Goal: Transaction & Acquisition: Purchase product/service

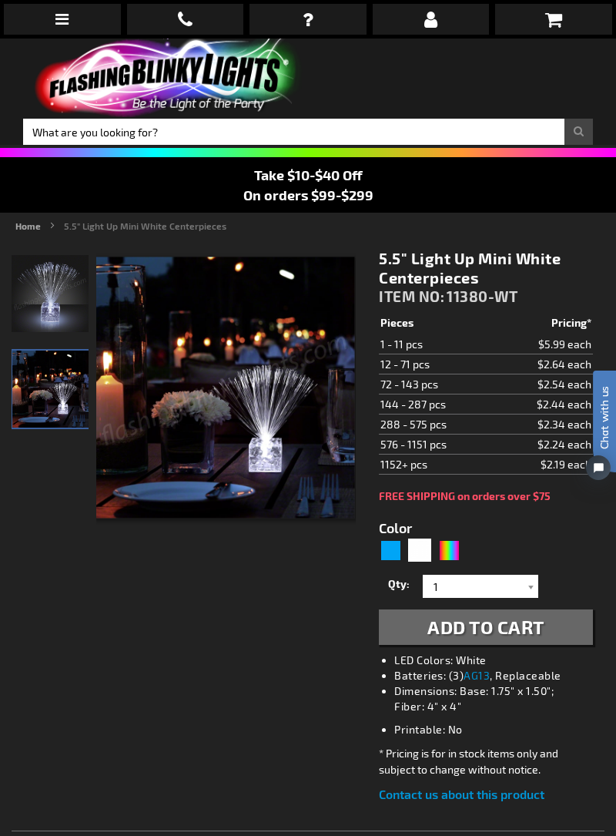
click at [46, 296] on img at bounding box center [50, 293] width 77 height 77
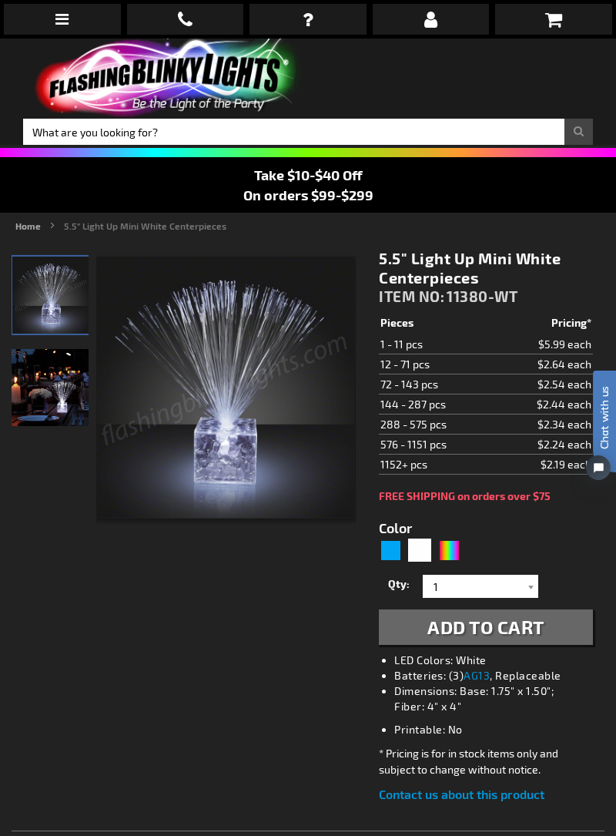
click at [45, 393] on img at bounding box center [50, 387] width 77 height 77
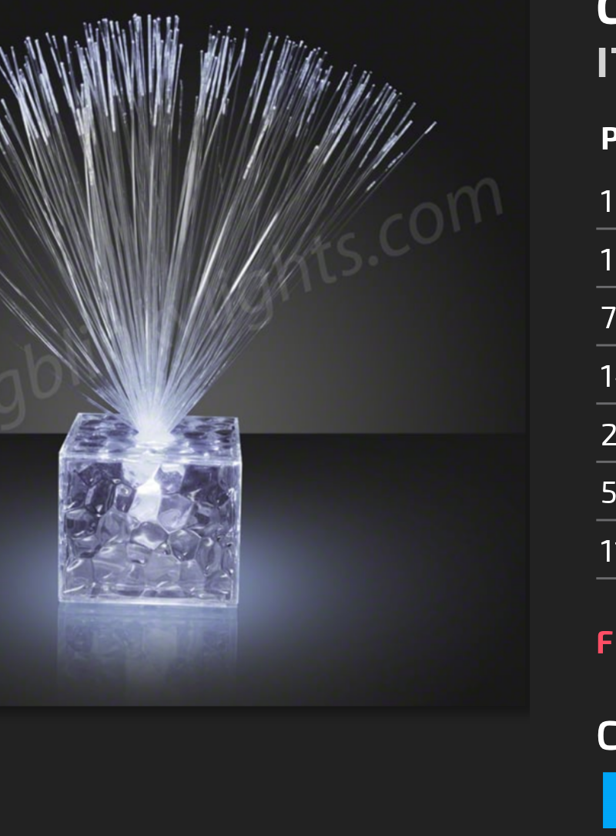
scroll to position [15, 0]
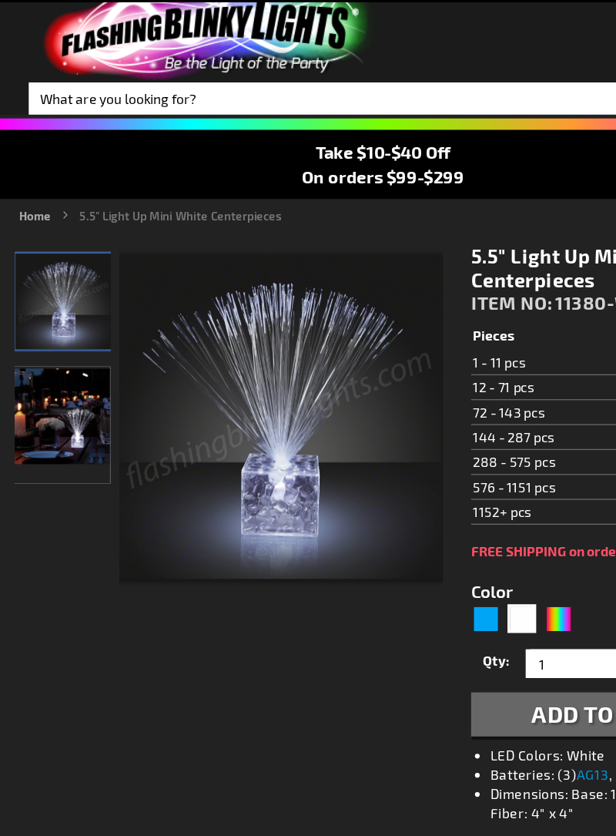
click at [66, 384] on img at bounding box center [50, 371] width 77 height 77
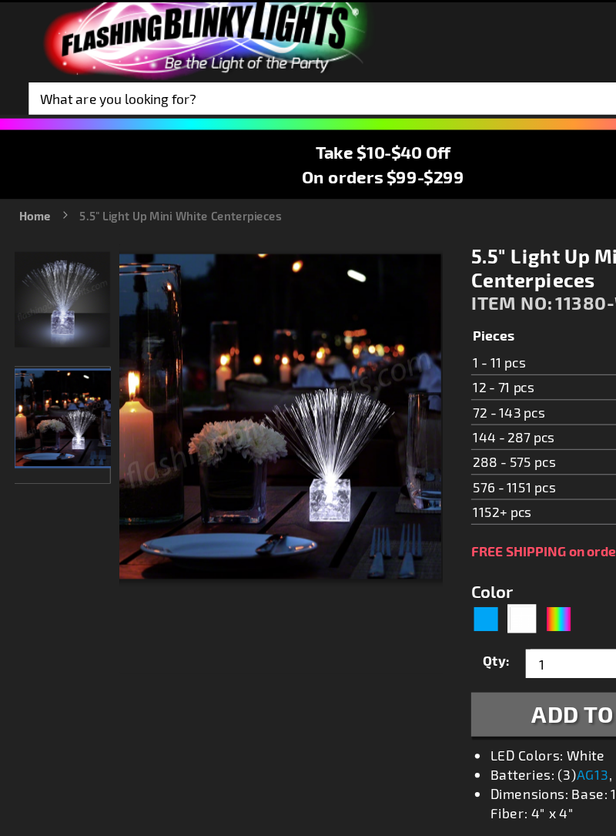
click at [50, 293] on img at bounding box center [50, 277] width 77 height 77
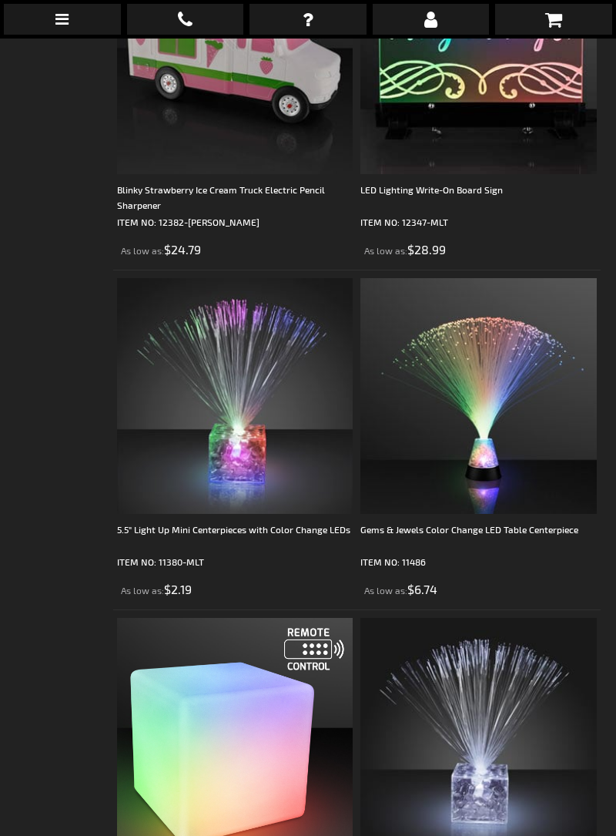
click at [496, 447] on img at bounding box center [478, 396] width 236 height 236
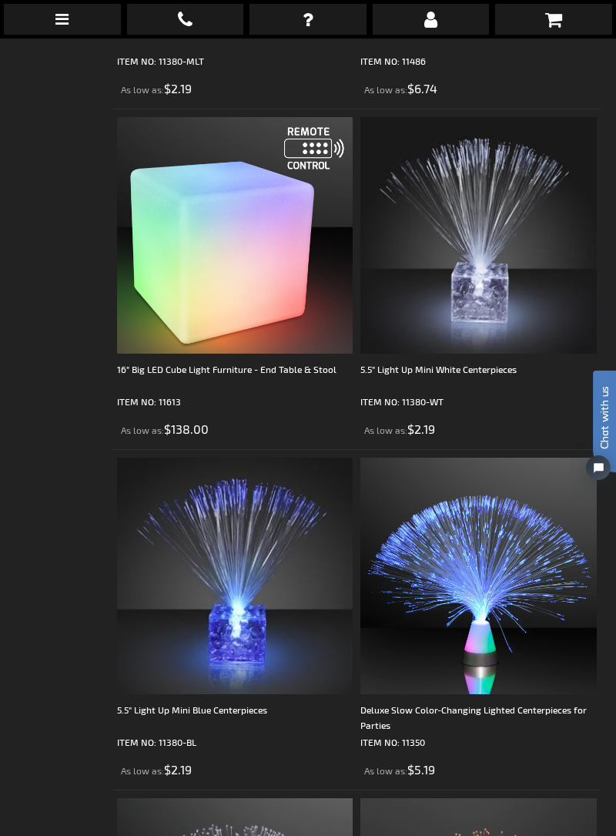
scroll to position [2973, 0]
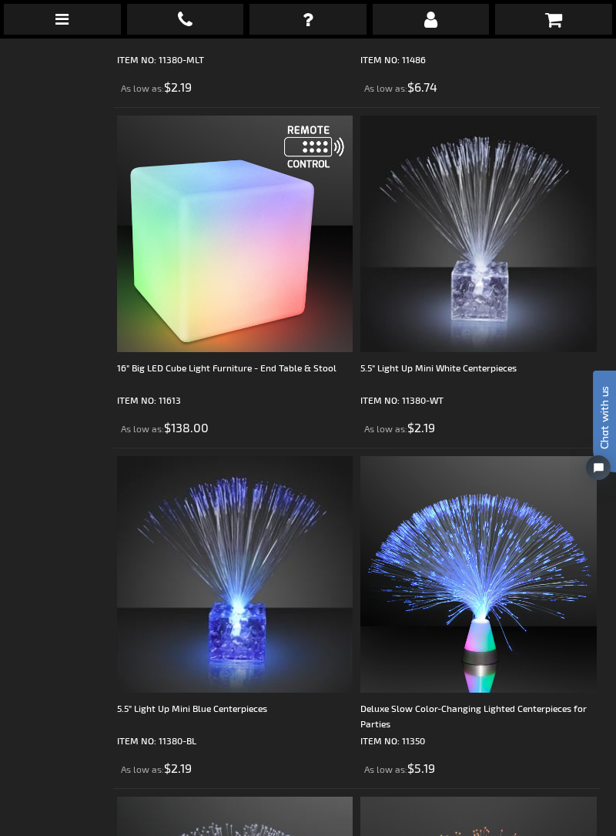
click at [498, 714] on div "Deluxe Slow Color-Changing Lighted Centerpieces for Parties" at bounding box center [478, 715] width 236 height 31
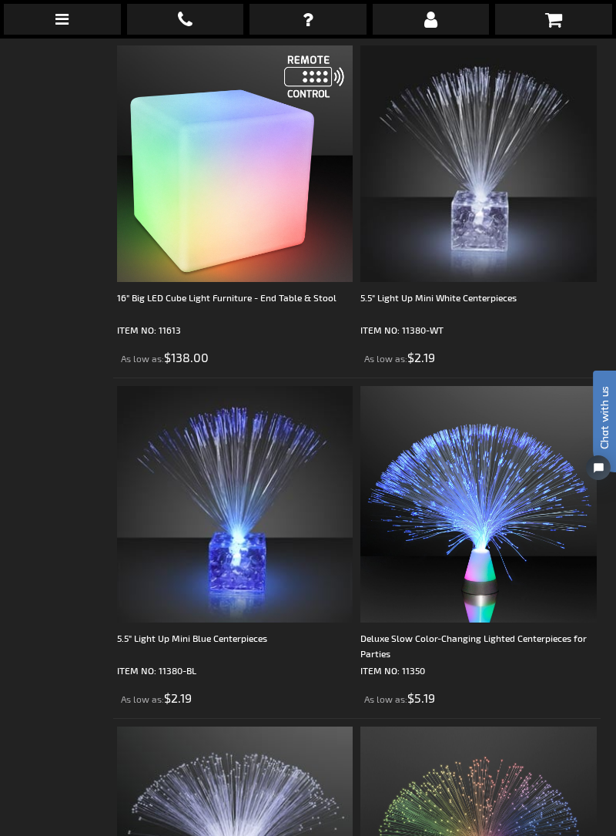
scroll to position [3046, 0]
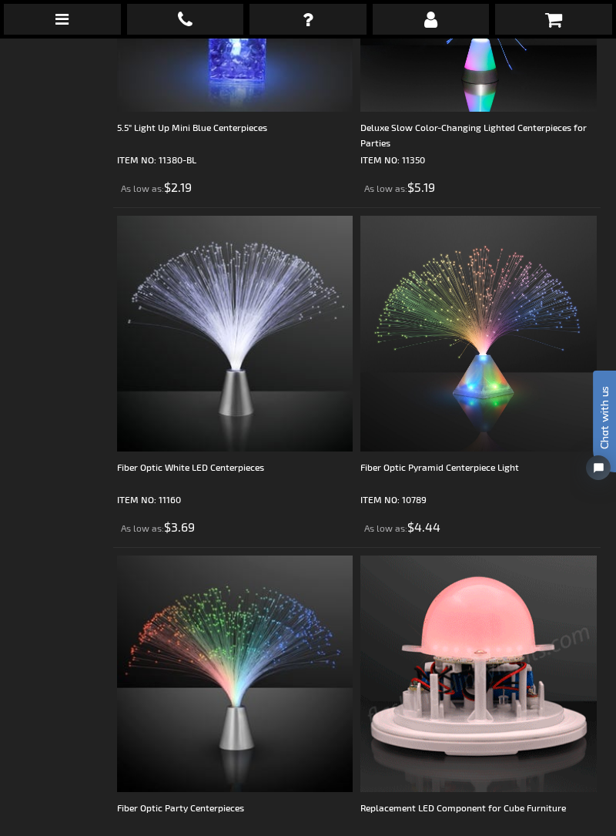
scroll to position [3558, 0]
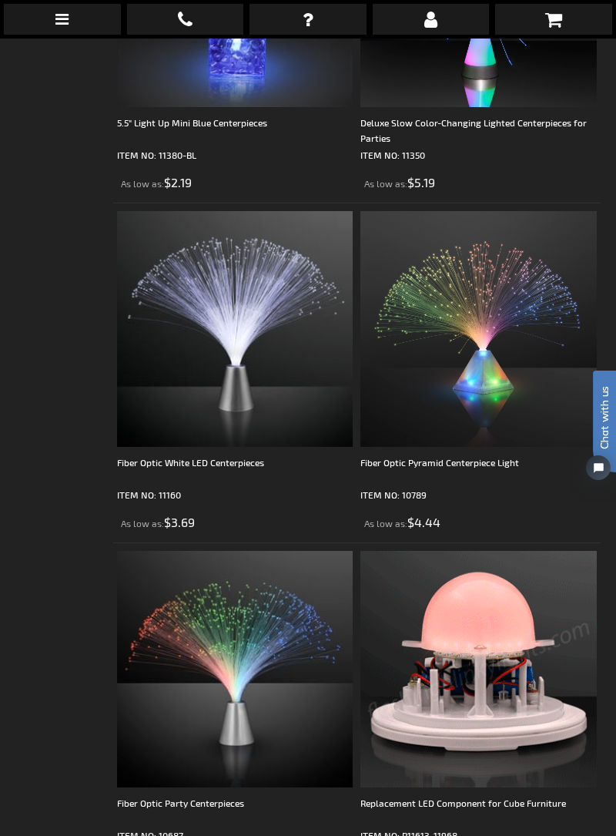
click at [479, 404] on img at bounding box center [478, 329] width 236 height 236
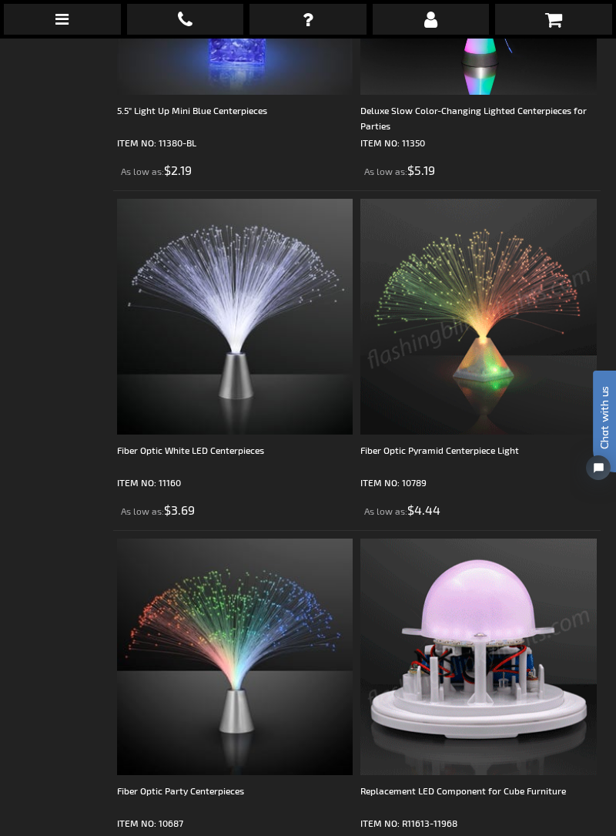
scroll to position [3599, 0]
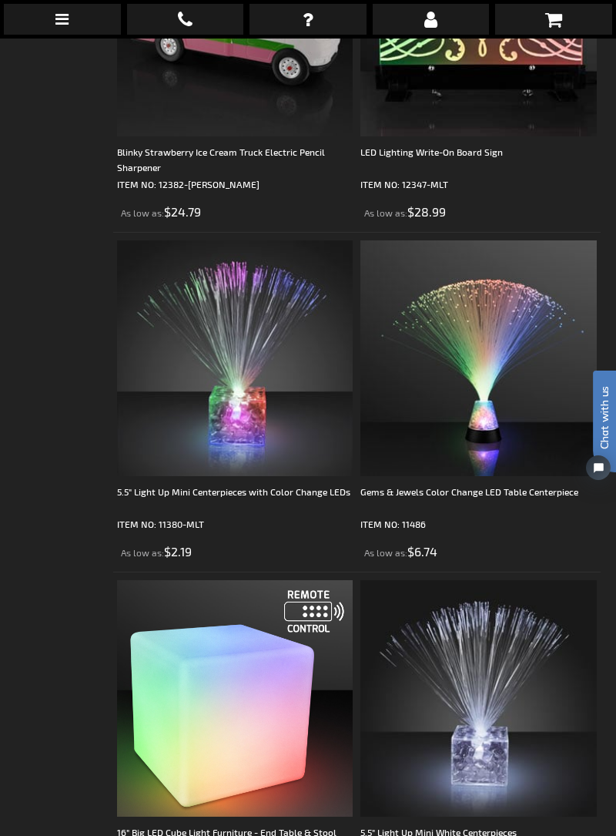
scroll to position [2505, 0]
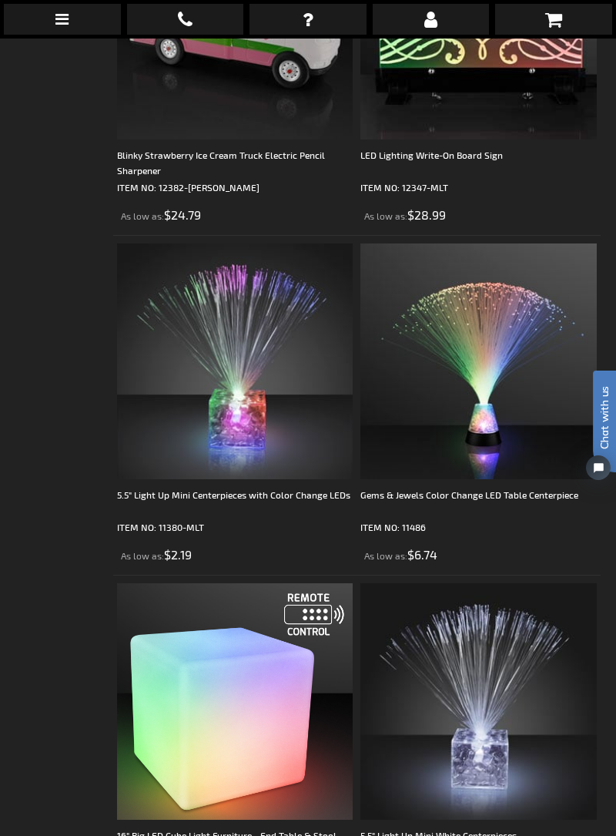
click at [251, 411] on img at bounding box center [235, 361] width 236 height 236
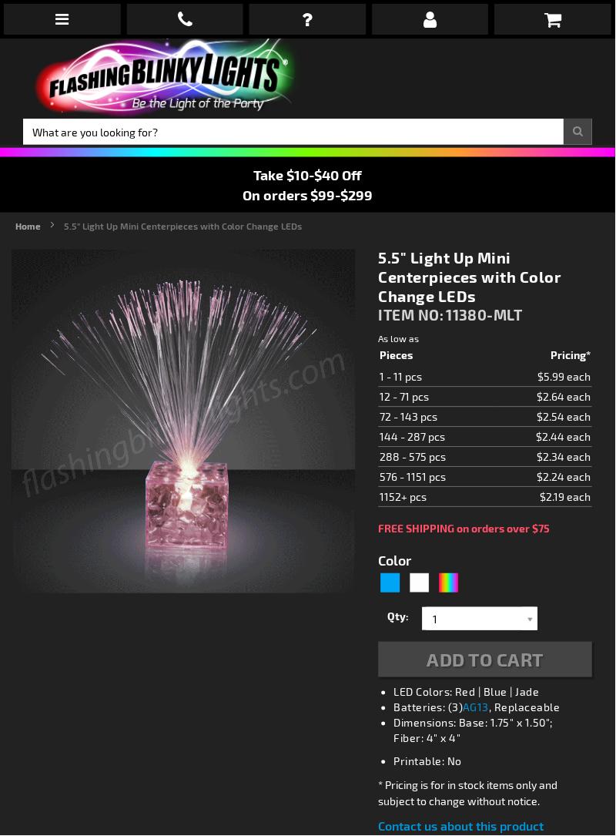
type input "5659"
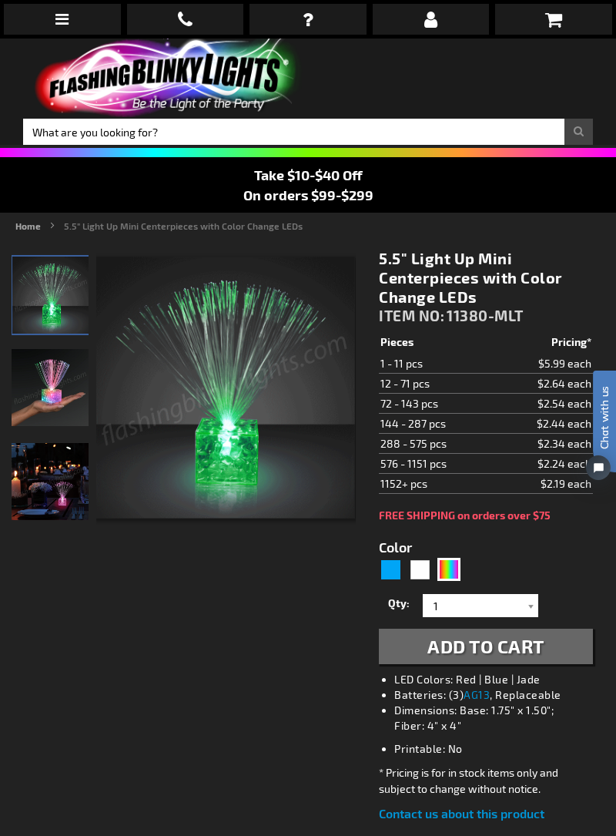
click at [44, 391] on img at bounding box center [50, 387] width 77 height 77
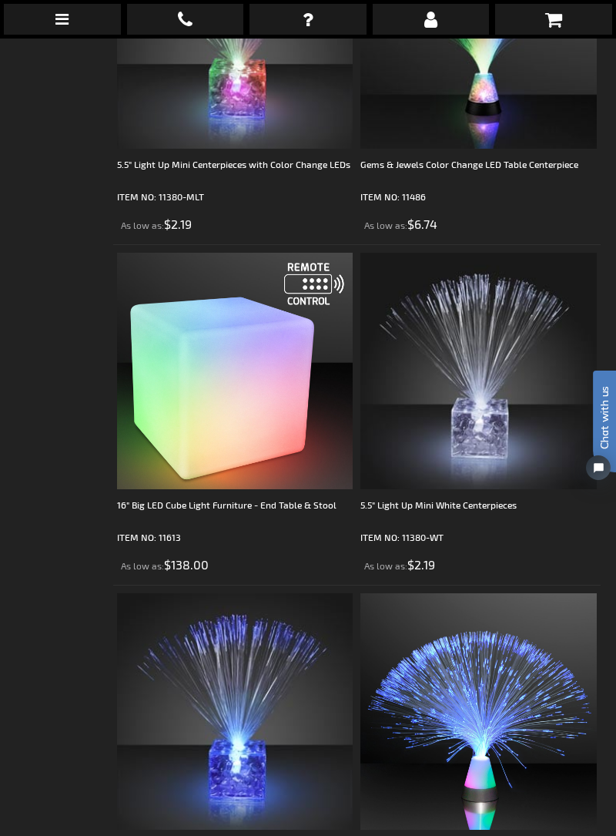
scroll to position [2869, 0]
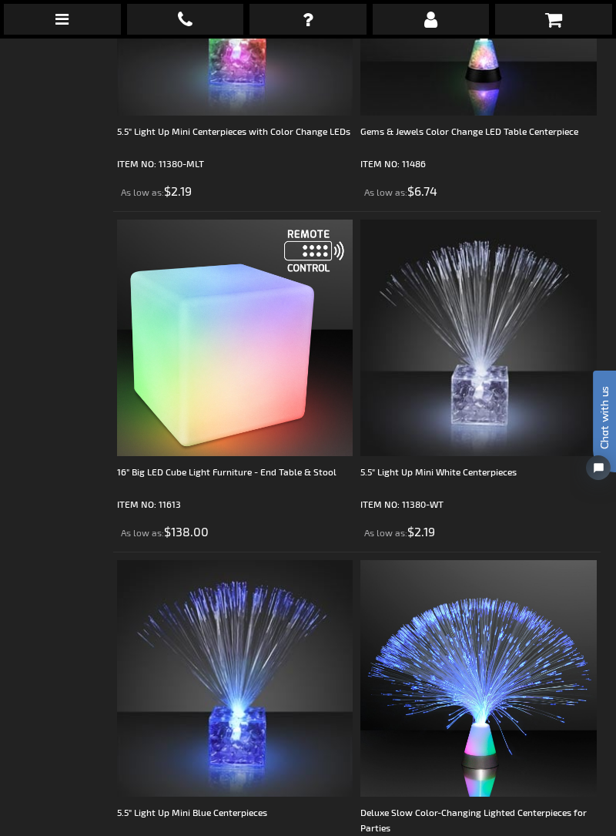
click at [484, 709] on img at bounding box center [478, 678] width 236 height 236
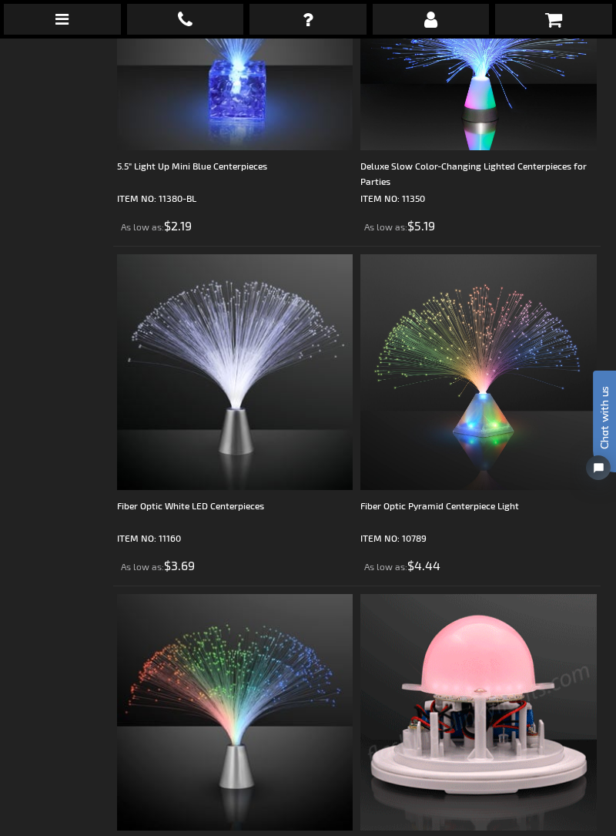
scroll to position [3529, 0]
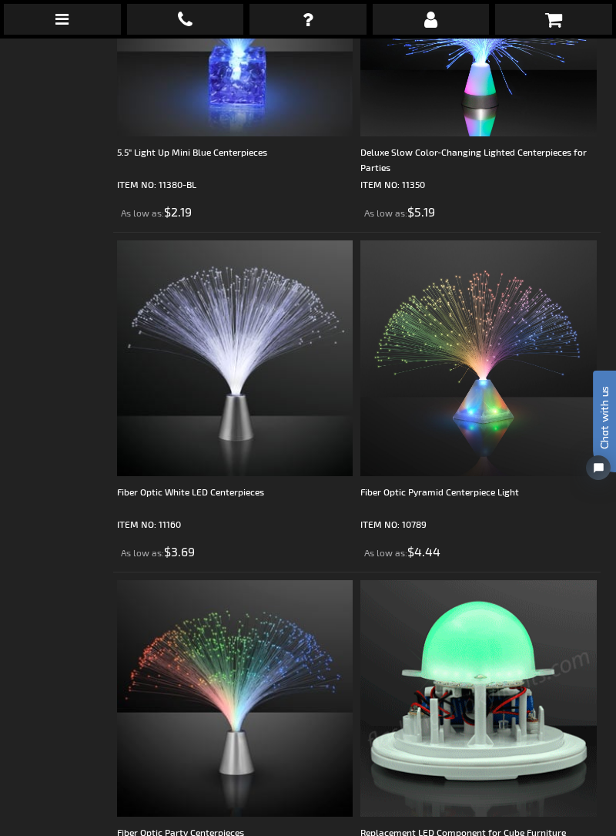
click at [247, 714] on img at bounding box center [235, 698] width 236 height 236
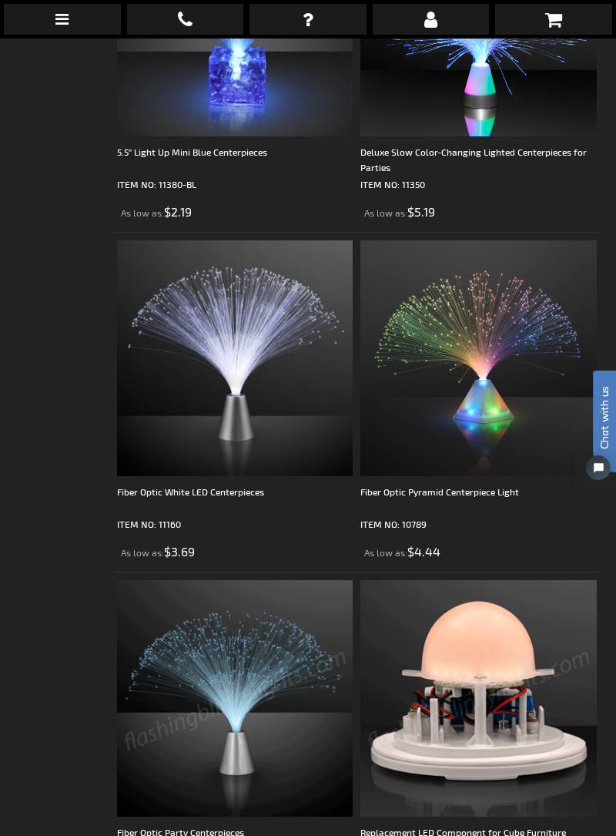
scroll to position [3536, 0]
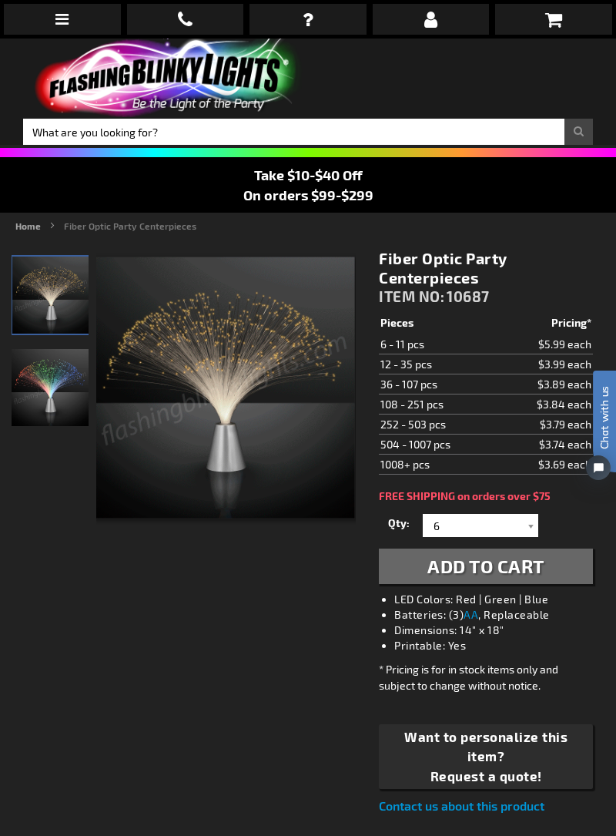
click at [55, 388] on img "Fiber Optic Party Centerpieces" at bounding box center [50, 387] width 77 height 77
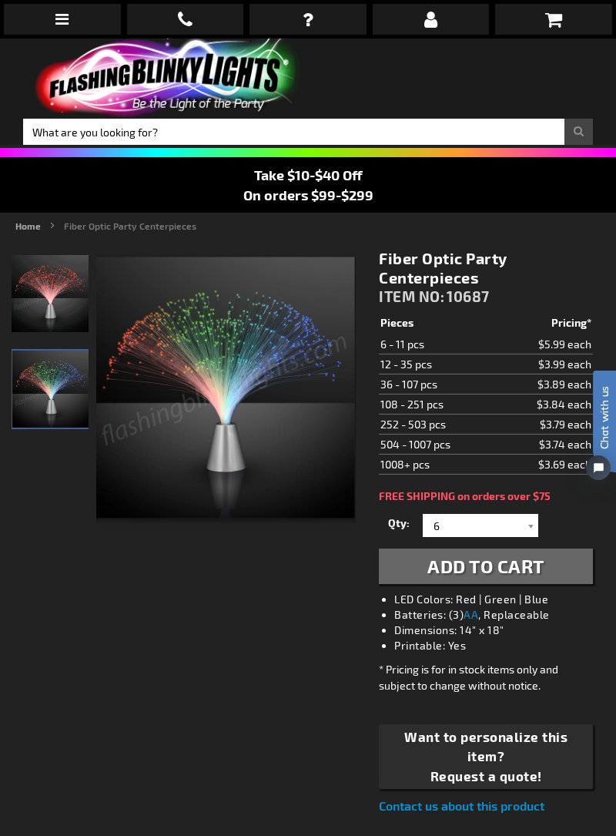
click at [48, 290] on img "Fiber Optic Party Centerpieces" at bounding box center [50, 293] width 77 height 77
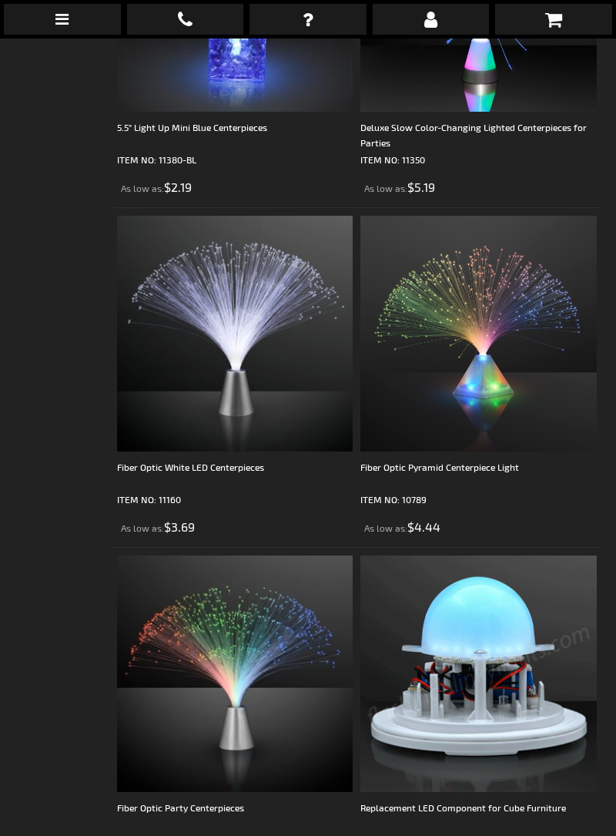
click at [236, 338] on img at bounding box center [235, 334] width 236 height 236
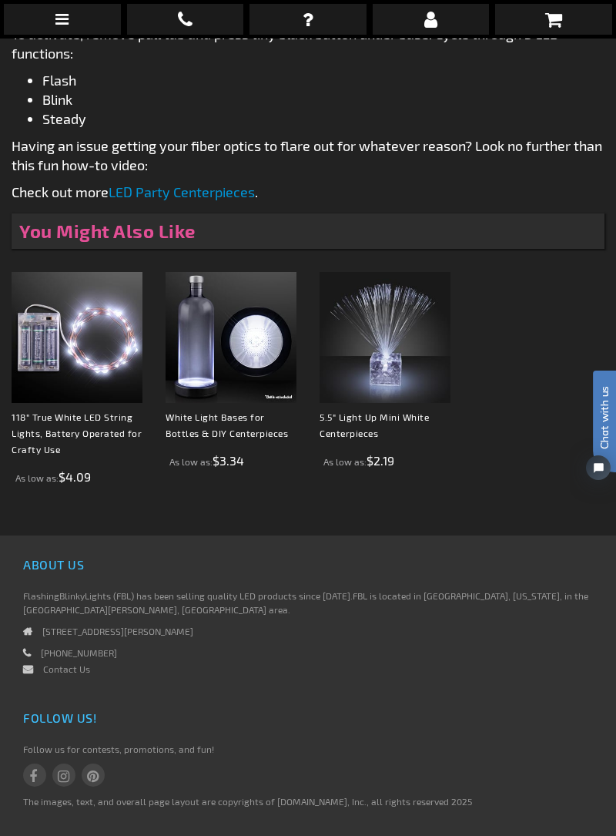
scroll to position [1021, 0]
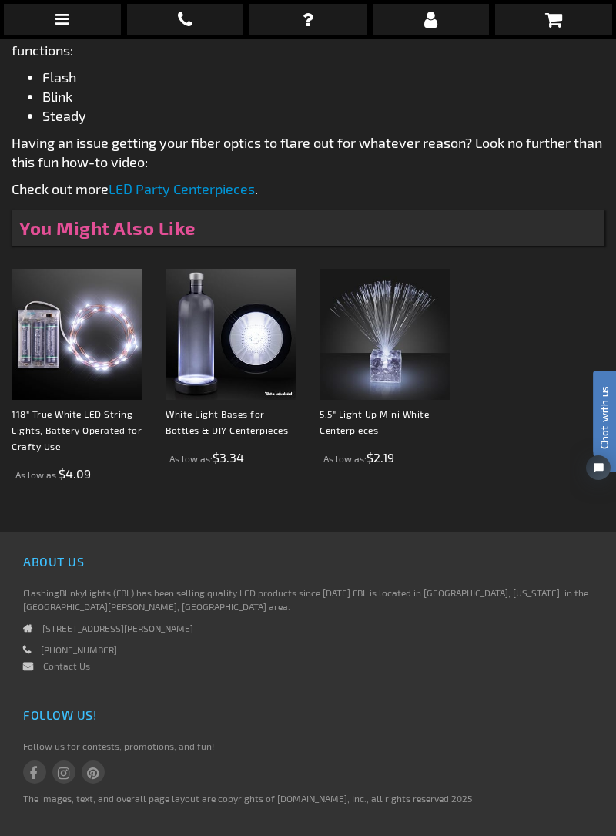
click at [593, 611] on div "About Us FlashingBlinkyLights (FBL) has been selling quality LED products since…" at bounding box center [308, 615] width 593 height 130
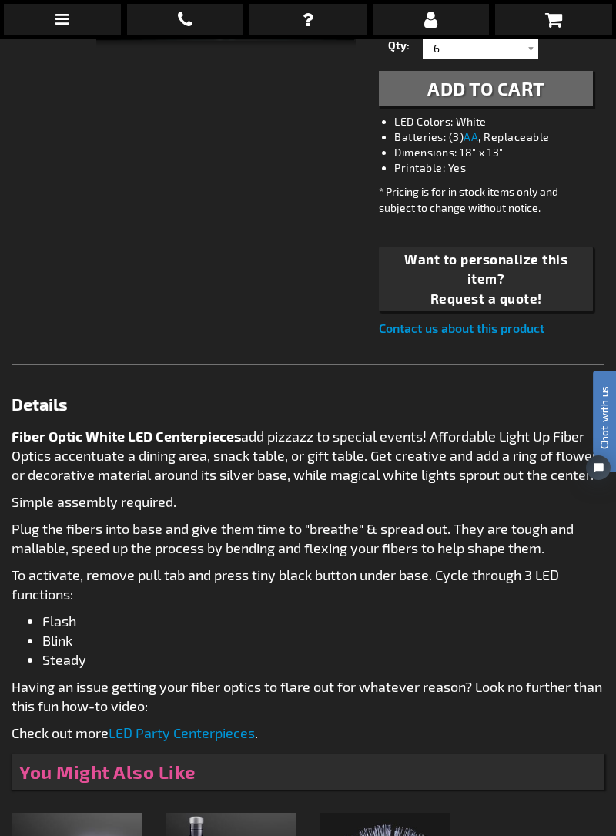
scroll to position [484, 0]
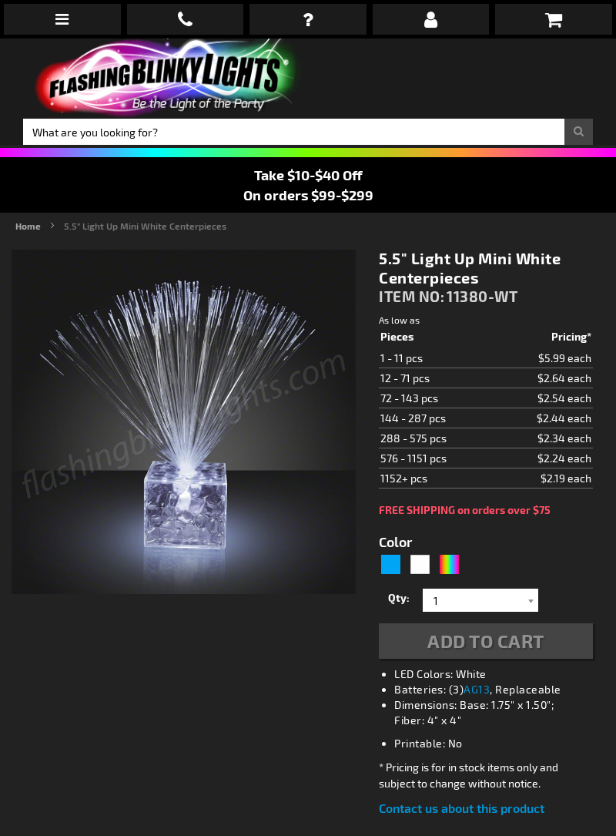
click at [226, 464] on img at bounding box center [184, 422] width 344 height 344
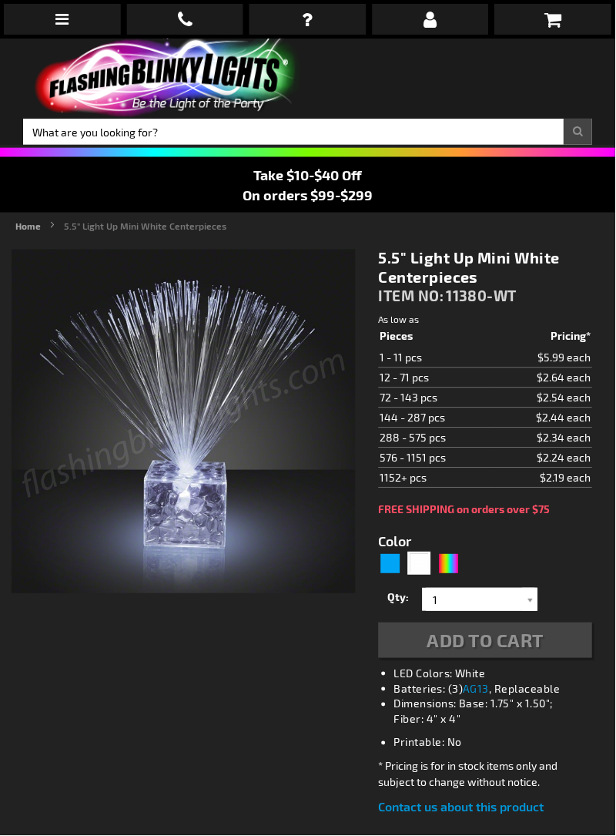
type input "5646"
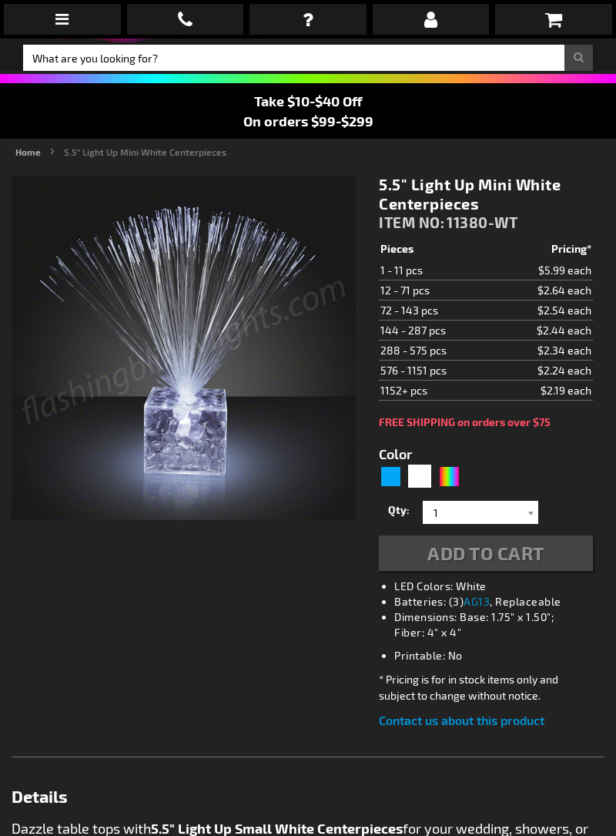
scroll to position [16, 0]
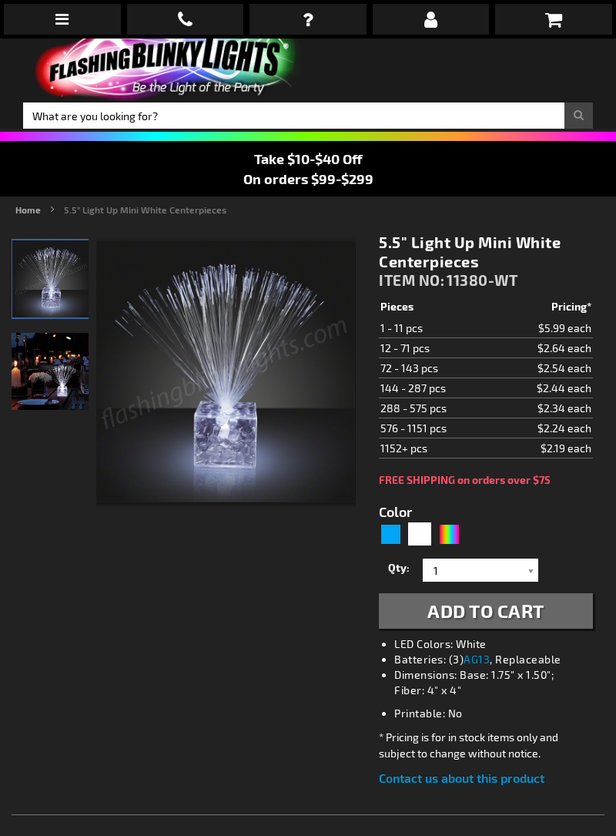
click at [60, 390] on img at bounding box center [50, 371] width 77 height 77
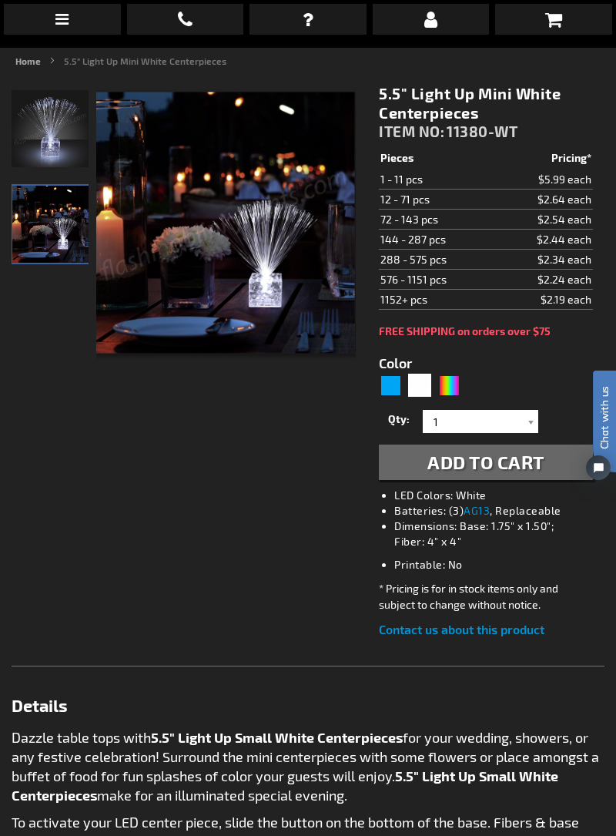
scroll to position [166, 0]
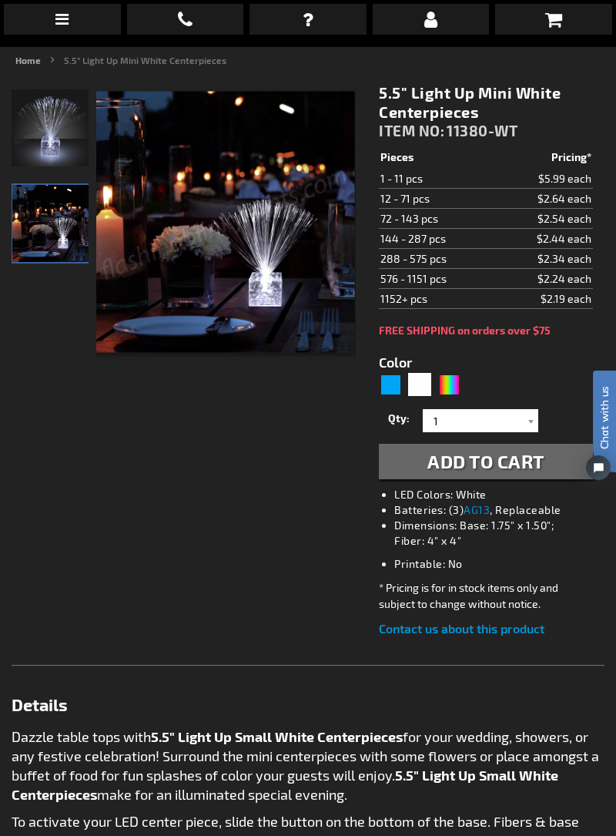
click at [533, 416] on div at bounding box center [530, 420] width 15 height 23
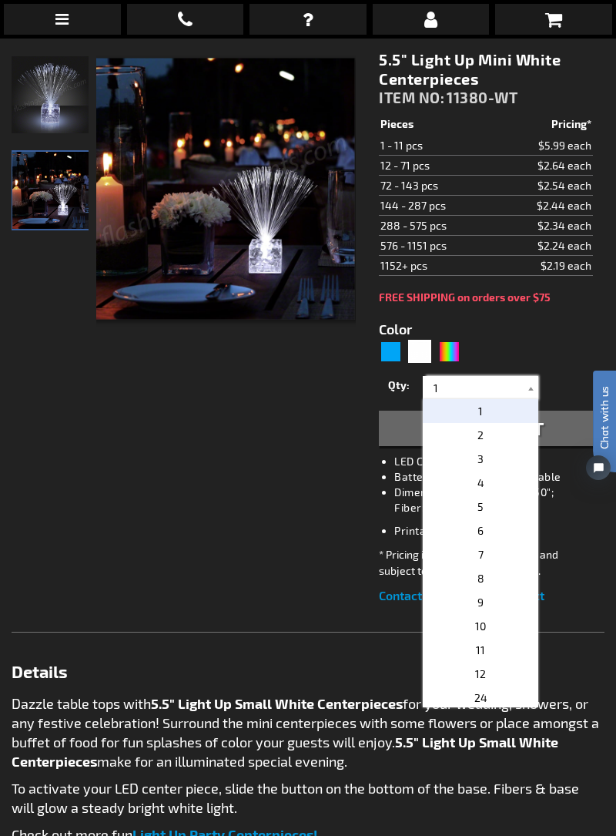
scroll to position [239, 0]
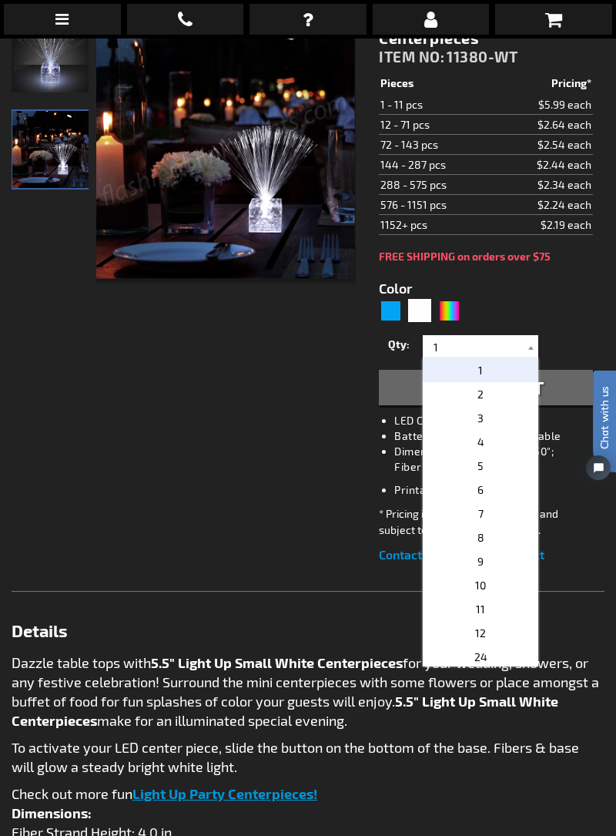
click at [483, 449] on p "4" at bounding box center [481, 442] width 116 height 24
type input "4"
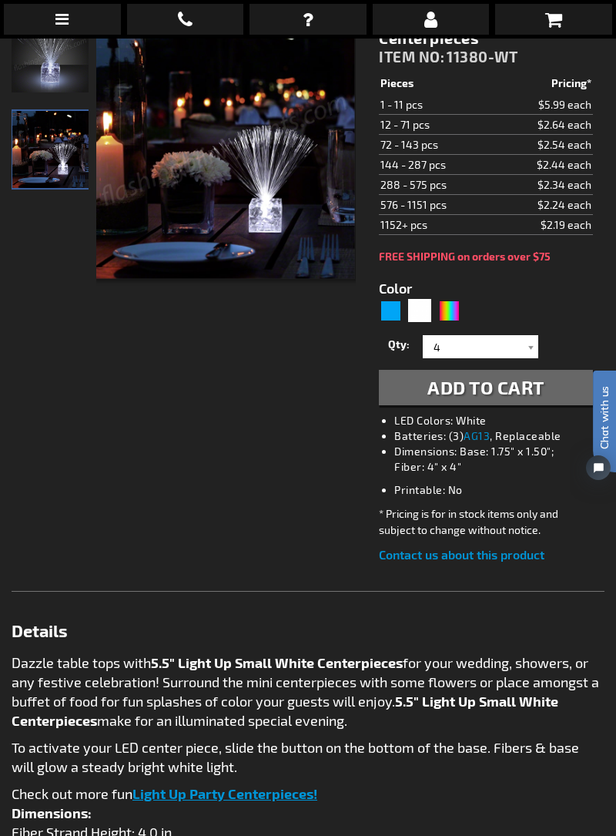
click at [488, 387] on span "Add to Cart" at bounding box center [485, 387] width 117 height 22
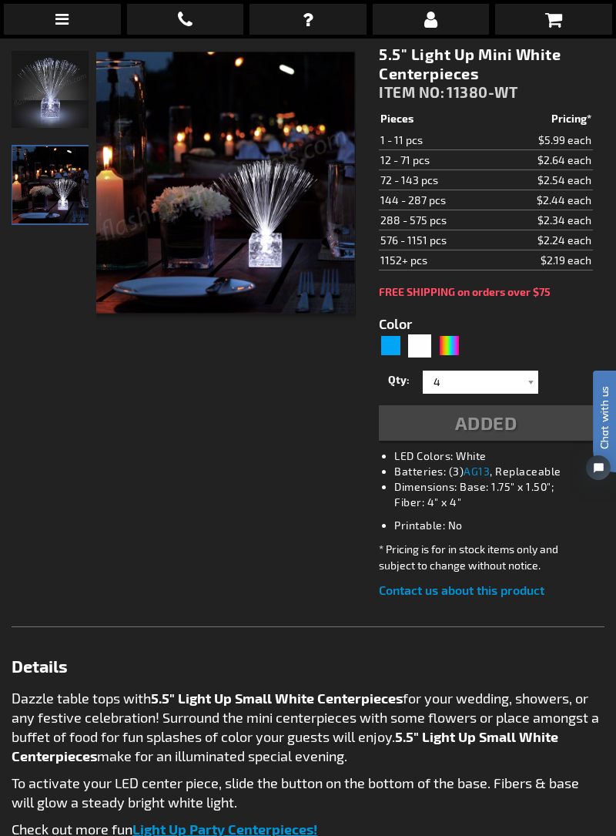
scroll to position [274, 0]
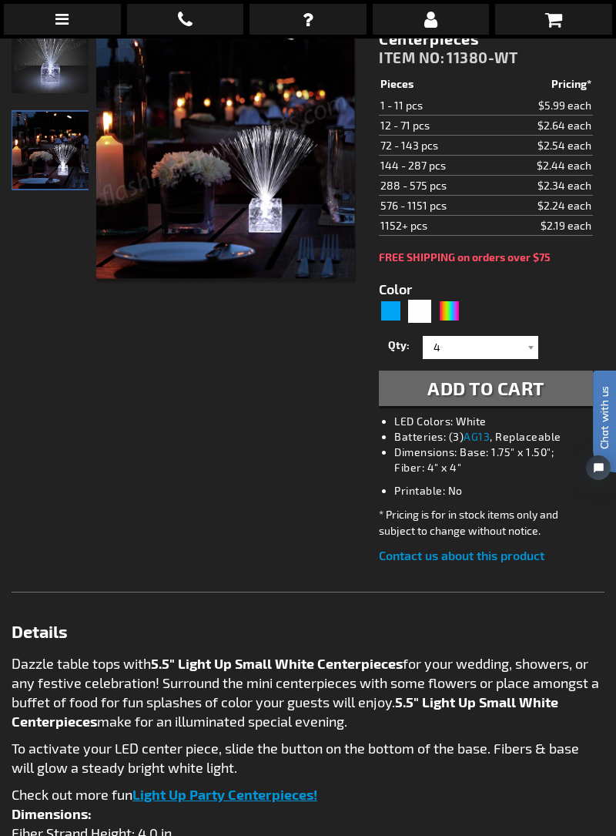
click at [484, 388] on span "Add to Cart" at bounding box center [485, 388] width 117 height 22
click at [550, 20] on icon at bounding box center [553, 19] width 17 height 18
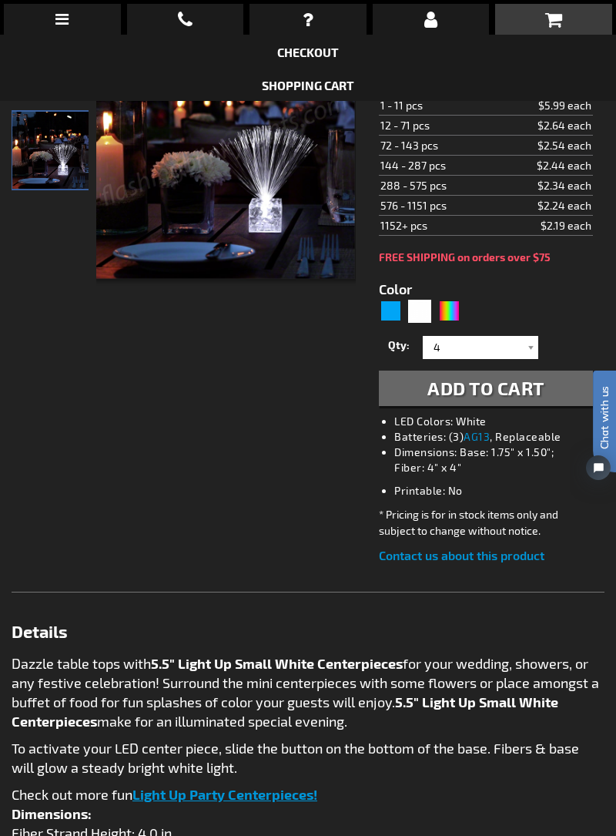
click at [314, 88] on link "Shopping Cart" at bounding box center [308, 85] width 92 height 15
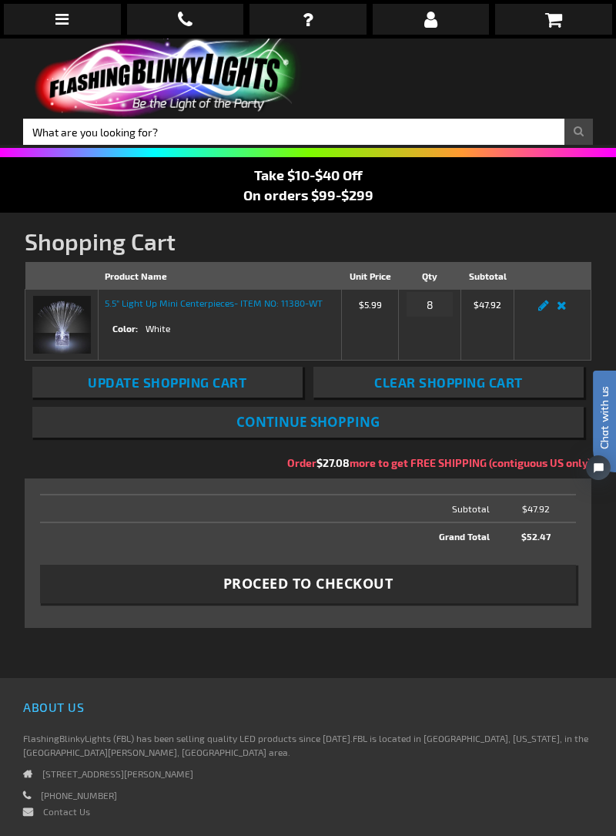
click at [66, 338] on img at bounding box center [62, 325] width 58 height 58
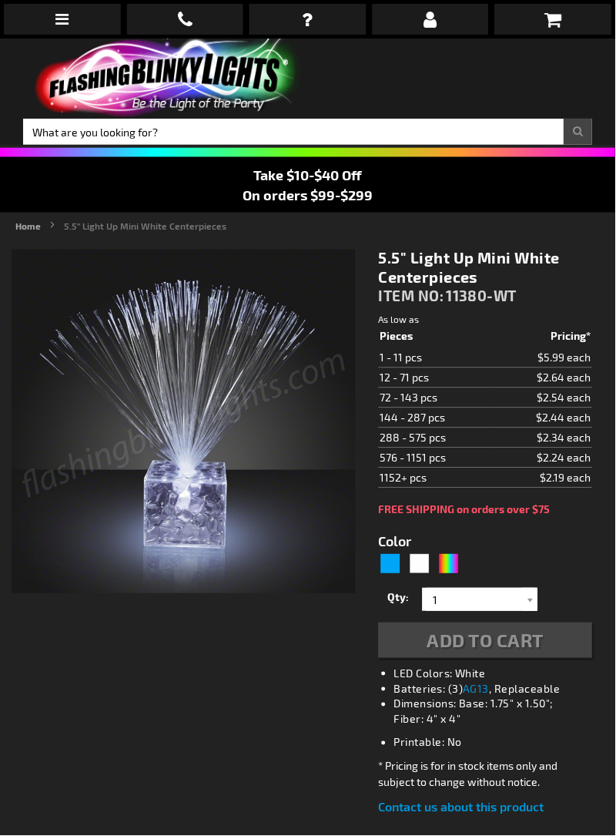
type input "5646"
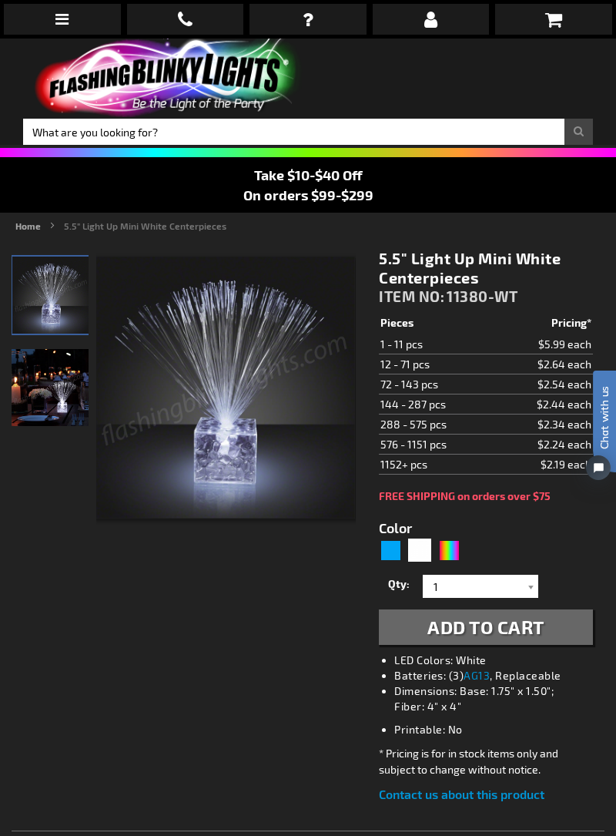
click at [553, 27] on icon at bounding box center [553, 19] width 17 height 18
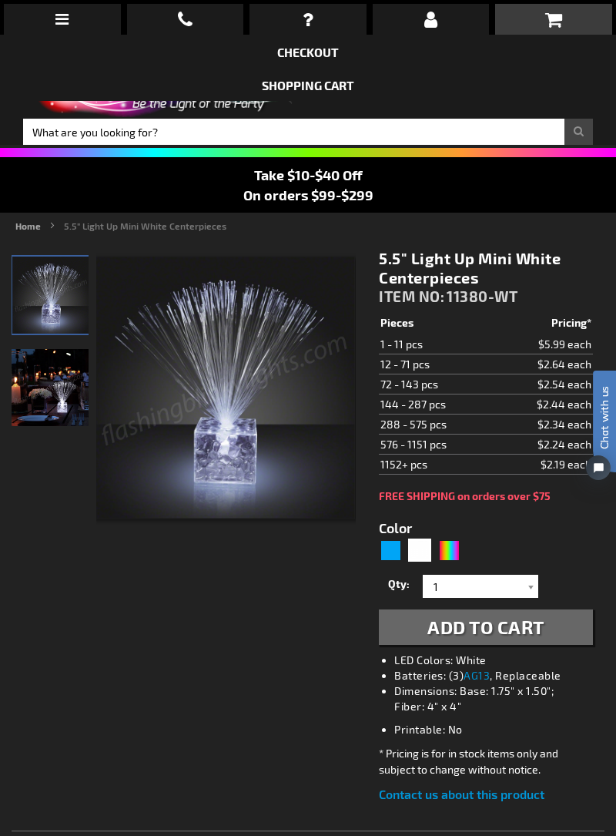
click at [560, 22] on icon at bounding box center [553, 19] width 17 height 18
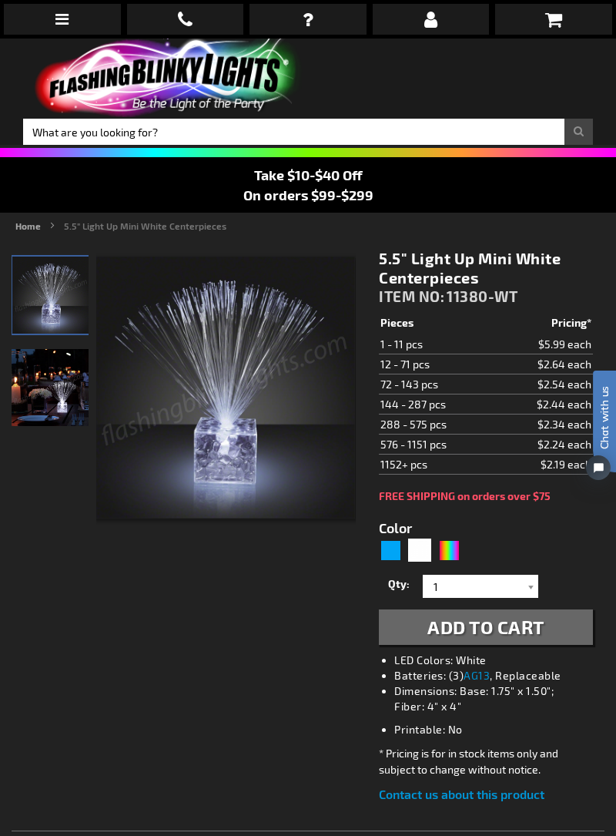
click at [556, 32] on link at bounding box center [553, 19] width 117 height 31
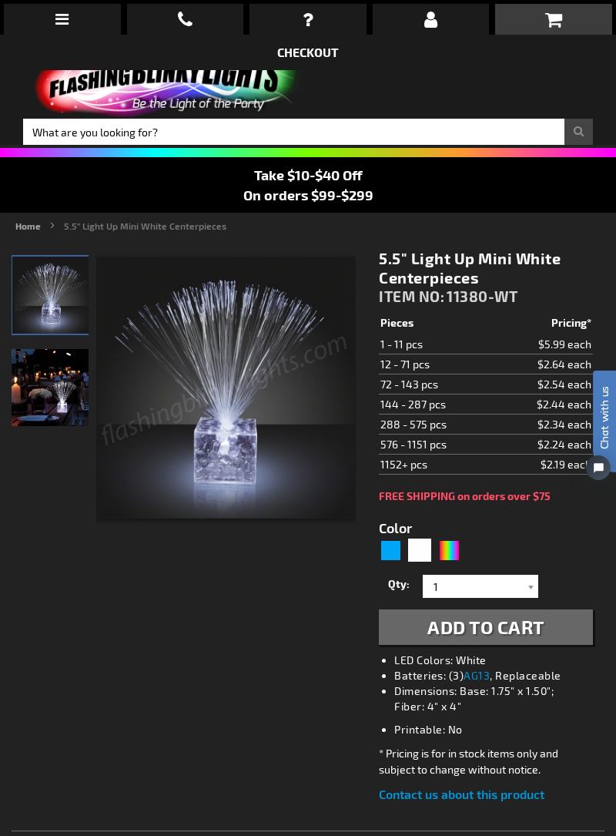
click at [541, 14] on link at bounding box center [553, 19] width 117 height 31
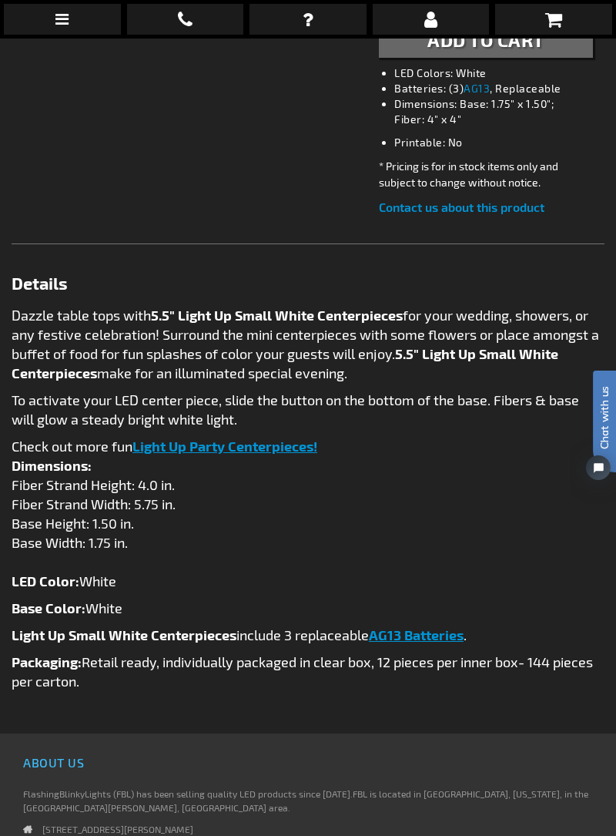
scroll to position [588, 0]
click at [380, 390] on p "To activate your LED center piece, slide the button on the bottom of the base. …" at bounding box center [308, 409] width 593 height 39
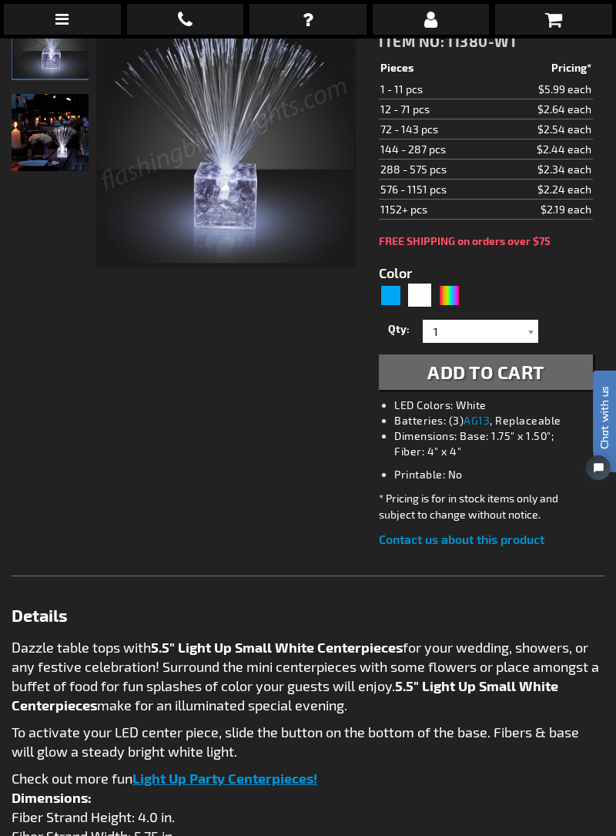
scroll to position [0, 0]
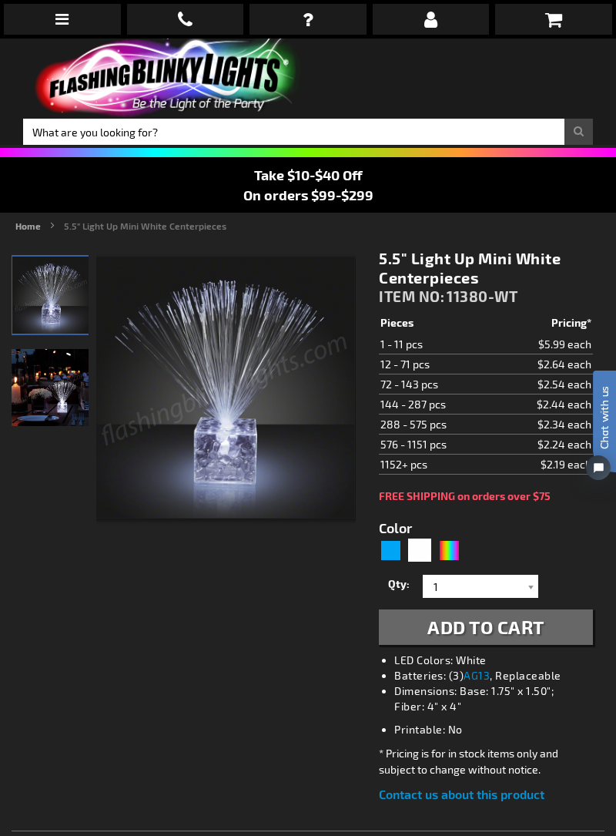
click at [65, 403] on img at bounding box center [50, 387] width 77 height 77
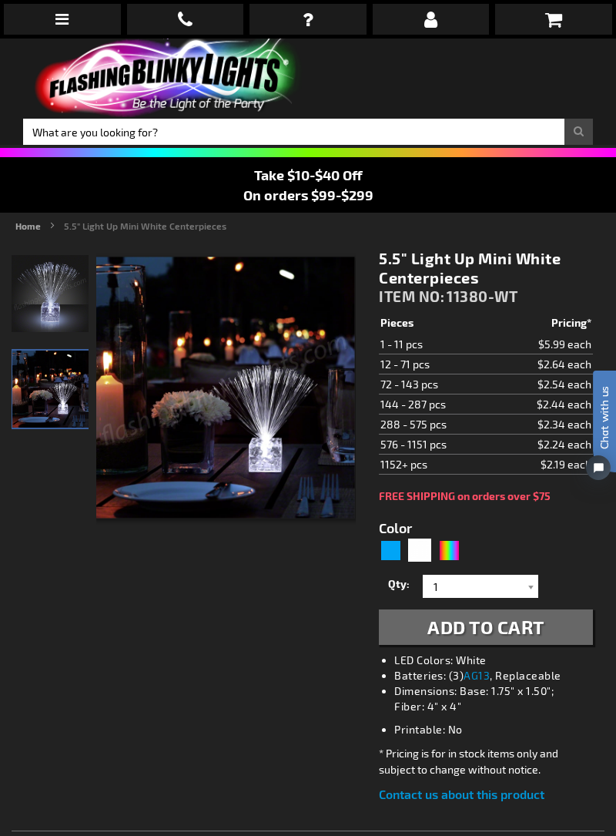
click at [561, 20] on icon at bounding box center [553, 19] width 17 height 18
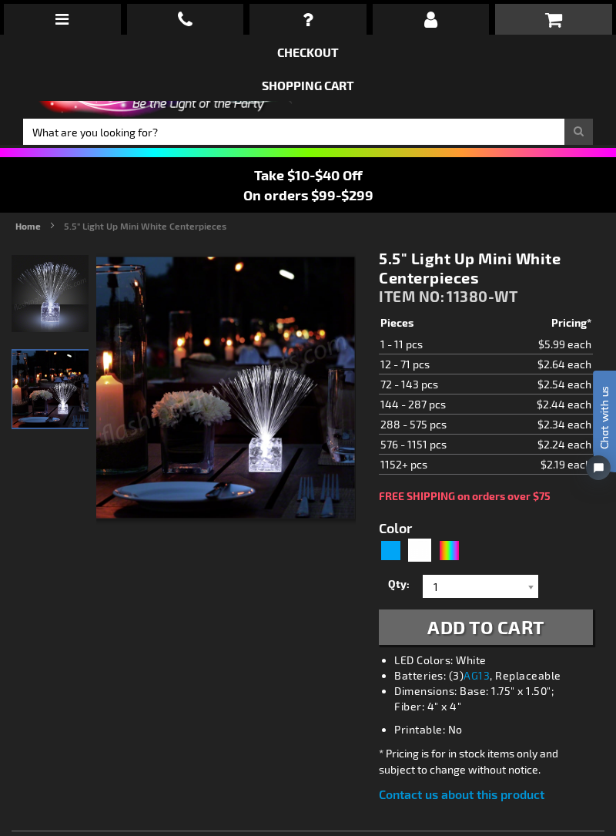
click at [558, 17] on icon at bounding box center [553, 19] width 17 height 18
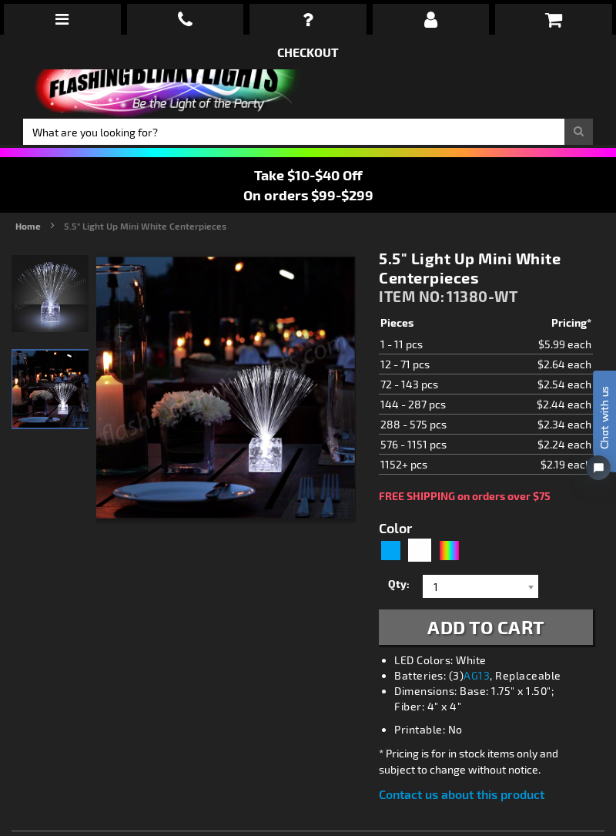
click at [561, 16] on icon at bounding box center [553, 19] width 17 height 18
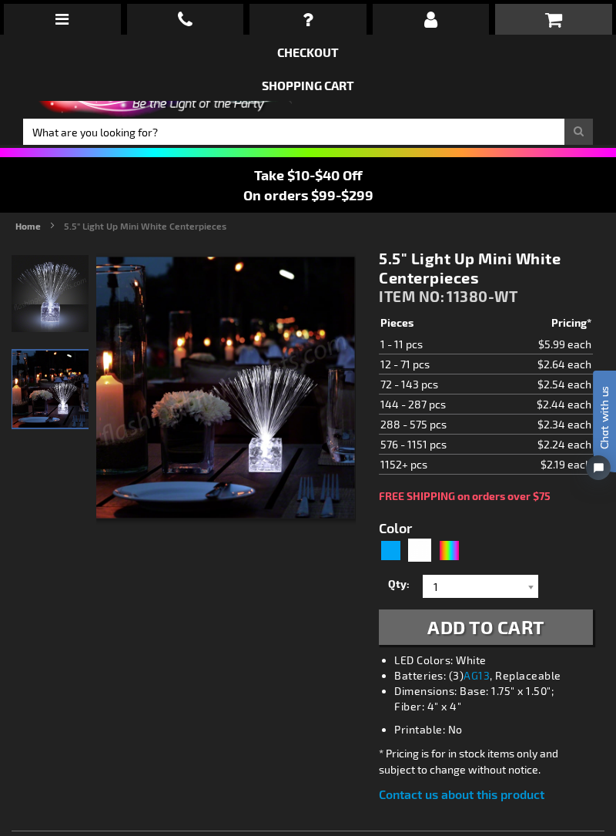
click at [325, 80] on link "Shopping Cart" at bounding box center [308, 85] width 92 height 15
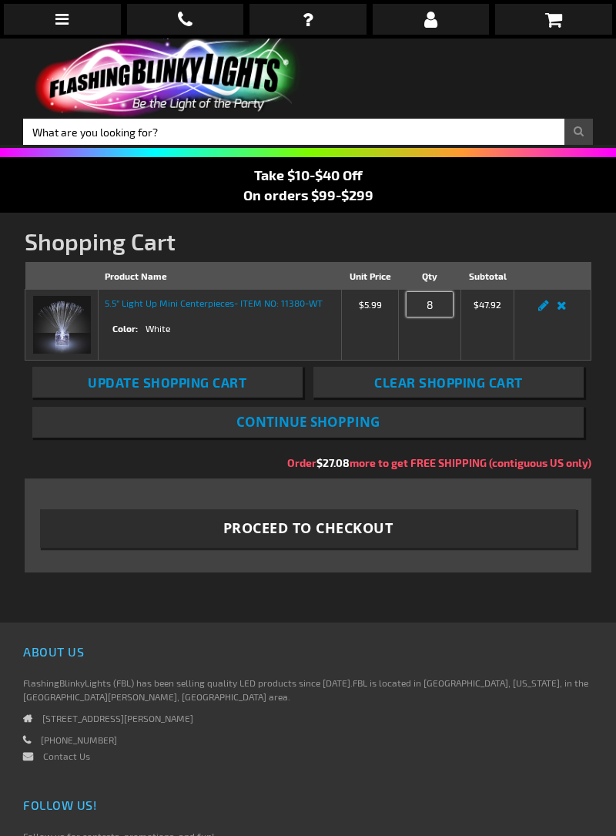
click at [436, 300] on input "8" at bounding box center [430, 304] width 46 height 25
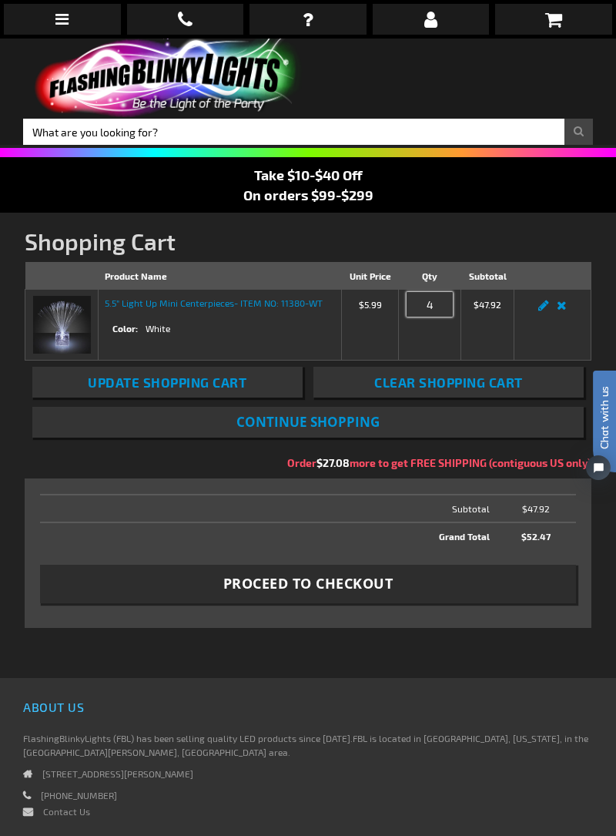
type input "4"
click at [205, 386] on span "Update Shopping Cart" at bounding box center [167, 381] width 159 height 15
click at [314, 584] on span "Proceed to Checkout" at bounding box center [308, 583] width 170 height 19
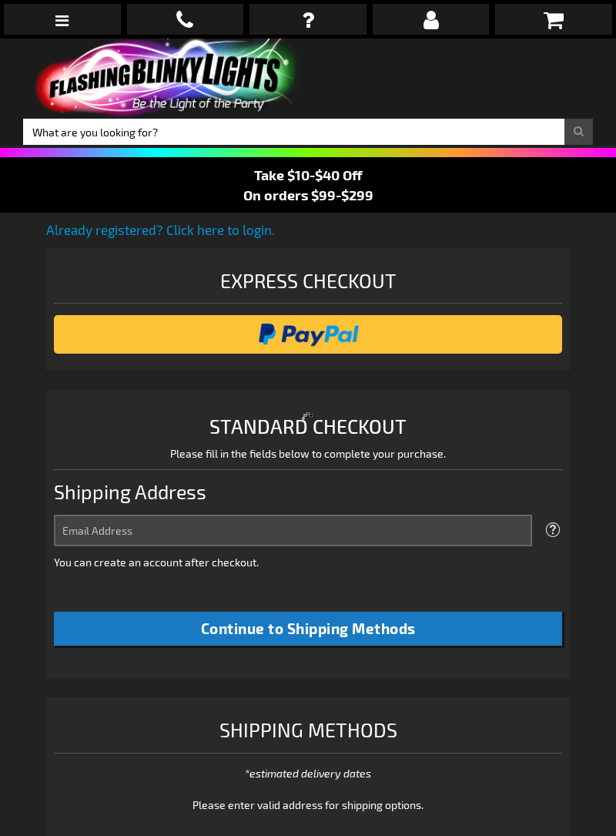
select select "US"
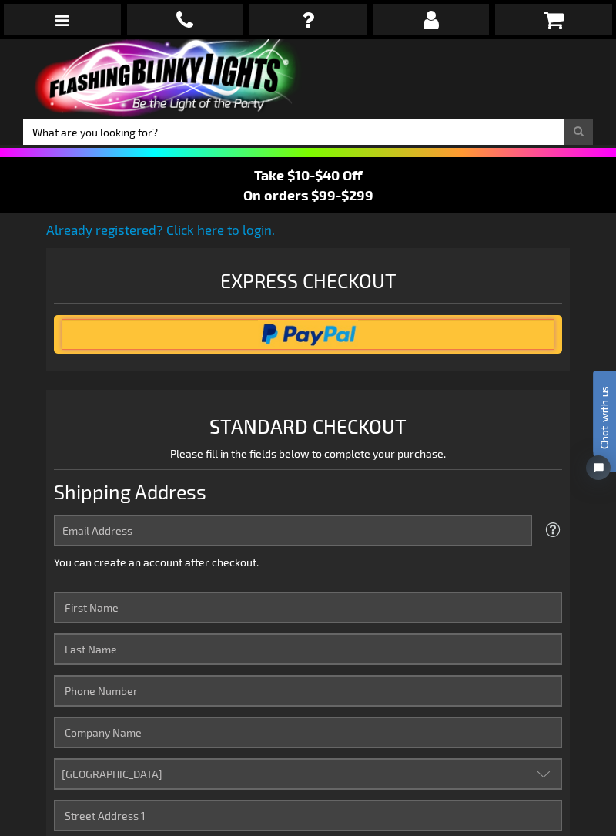
click at [293, 330] on input "image" at bounding box center [308, 334] width 493 height 31
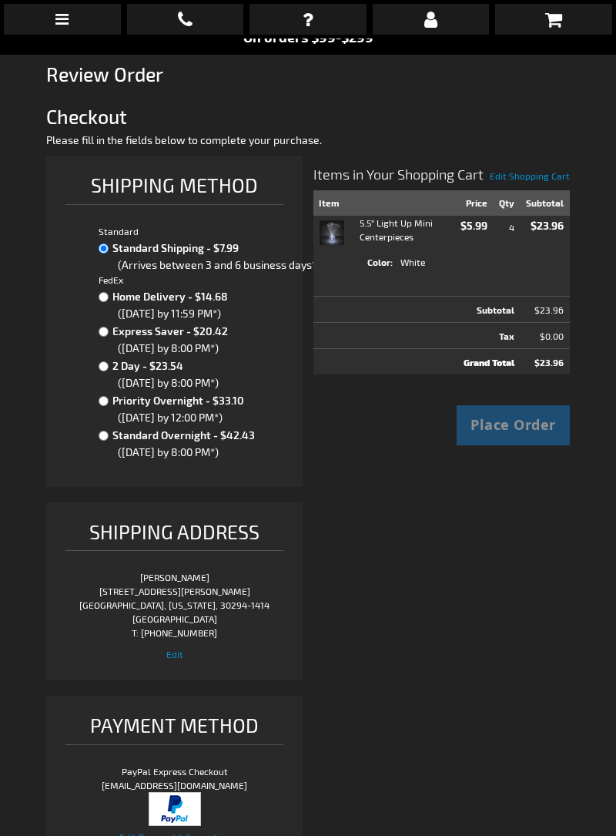
scroll to position [159, 0]
click at [523, 430] on div "Place Order" at bounding box center [513, 424] width 113 height 40
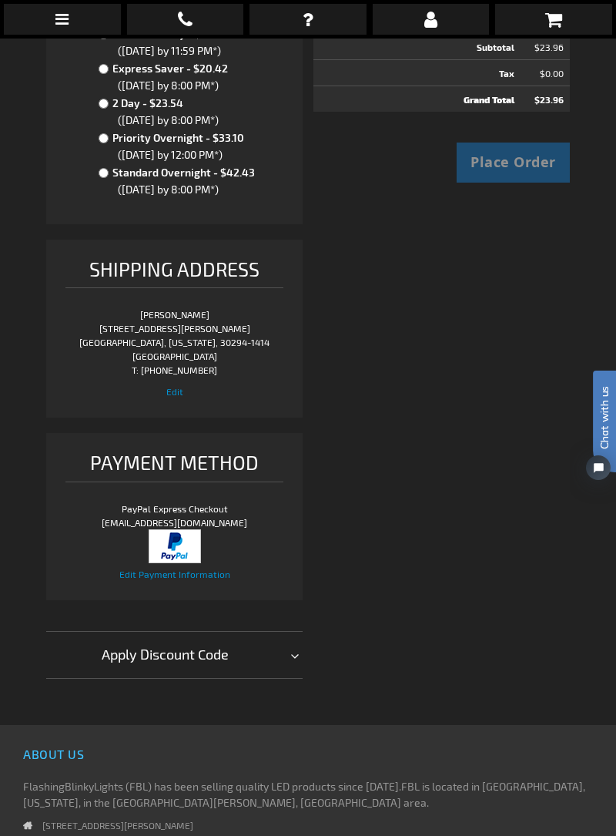
scroll to position [423, 0]
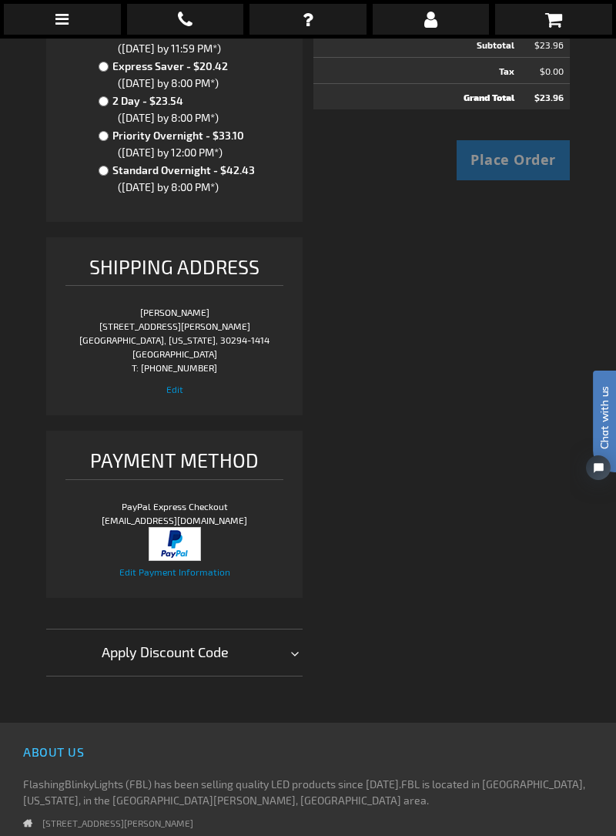
click at [297, 664] on div "Apply Discount Code" at bounding box center [174, 651] width 256 height 47
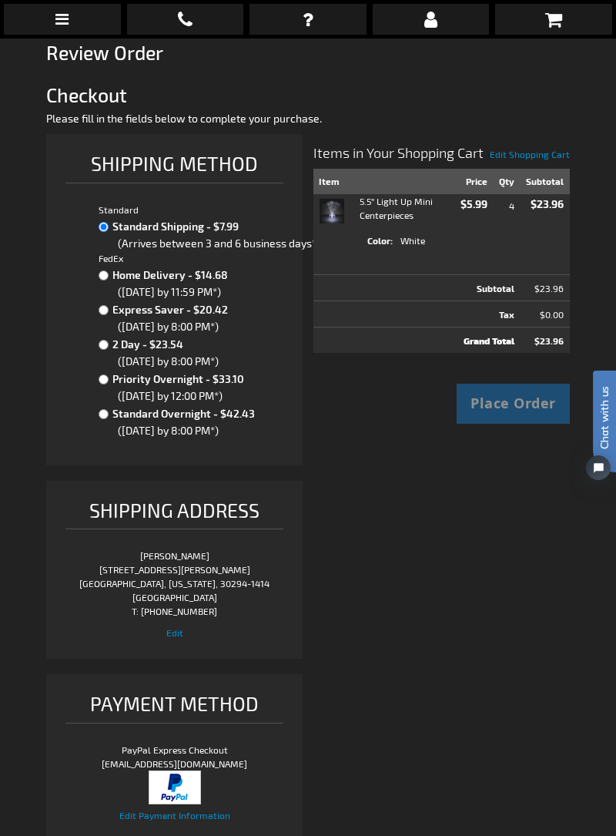
scroll to position [0, 0]
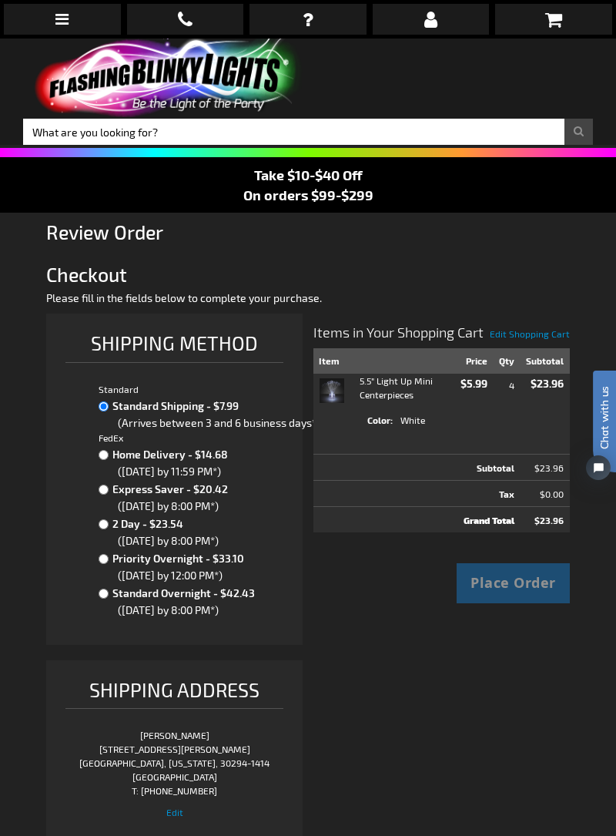
click at [528, 582] on div "Place Order" at bounding box center [513, 583] width 113 height 40
click at [500, 591] on div "Place Order" at bounding box center [513, 583] width 113 height 40
click at [498, 587] on div "Place Order" at bounding box center [513, 583] width 113 height 40
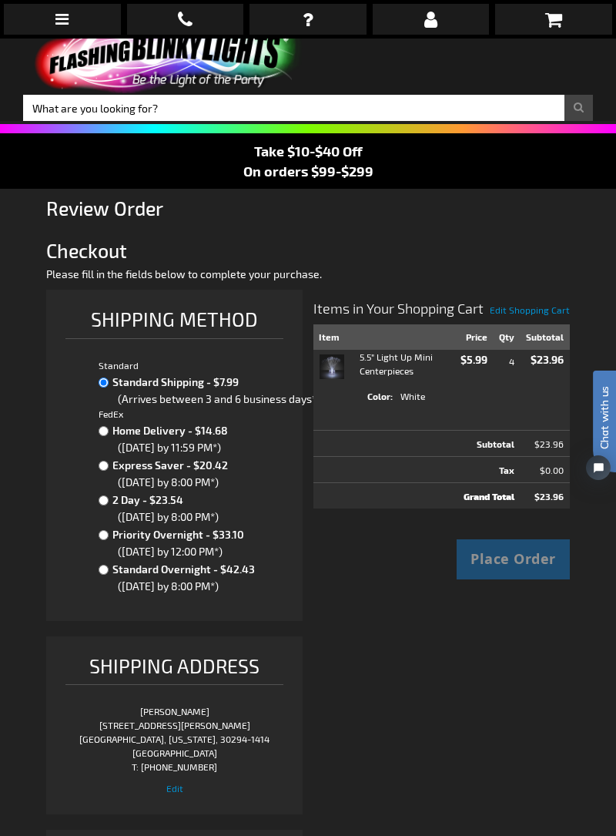
click at [85, 765] on address "Ellen Crane Williams 4019 Natalie Trl Ellenwood, Georgia, 30294-1414 United Sta…" at bounding box center [174, 738] width 218 height 69
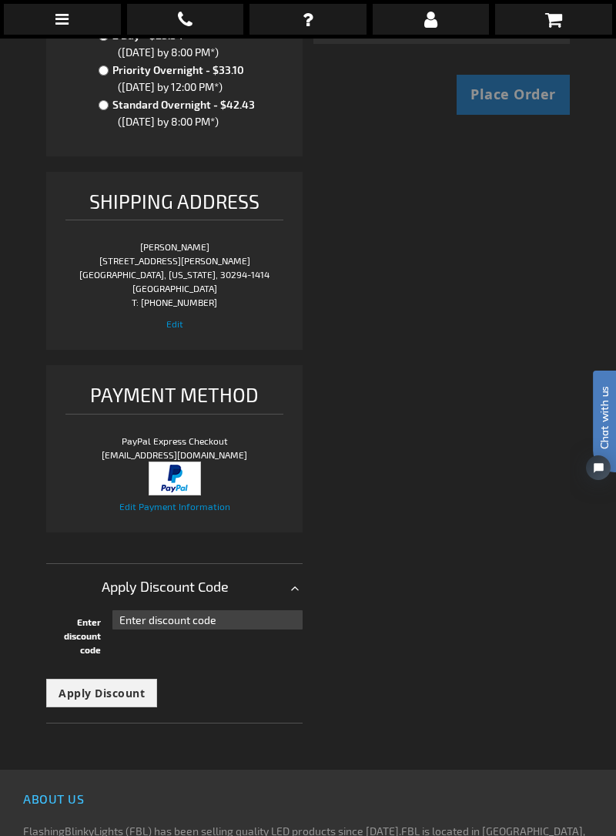
scroll to position [495, 0]
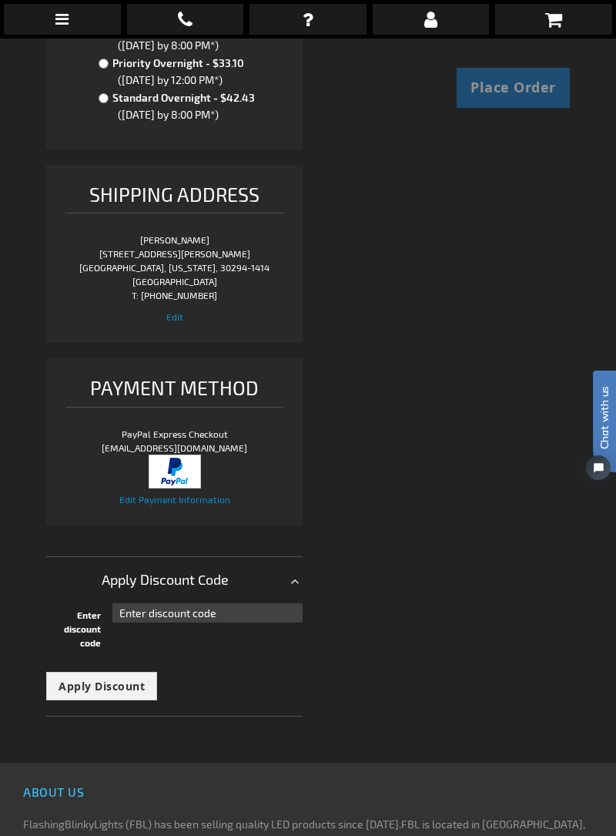
click at [299, 582] on div "Apply Discount Code" at bounding box center [174, 579] width 256 height 47
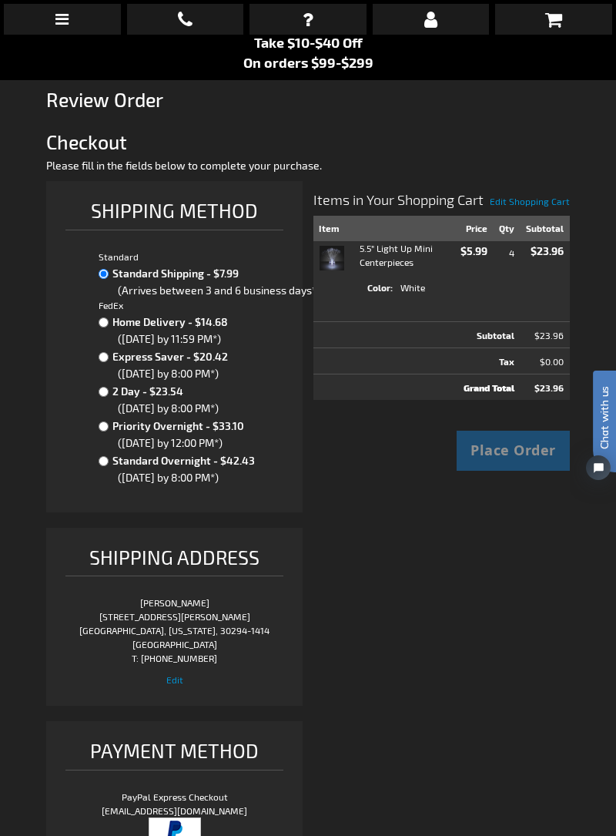
scroll to position [149, 0]
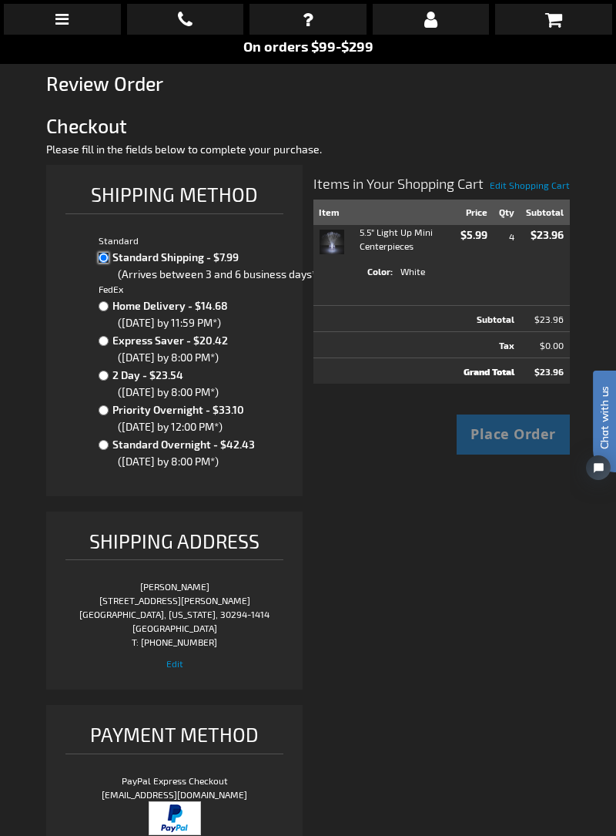
click at [107, 262] on input "Standard Shipping - $7.99" at bounding box center [104, 258] width 10 height 10
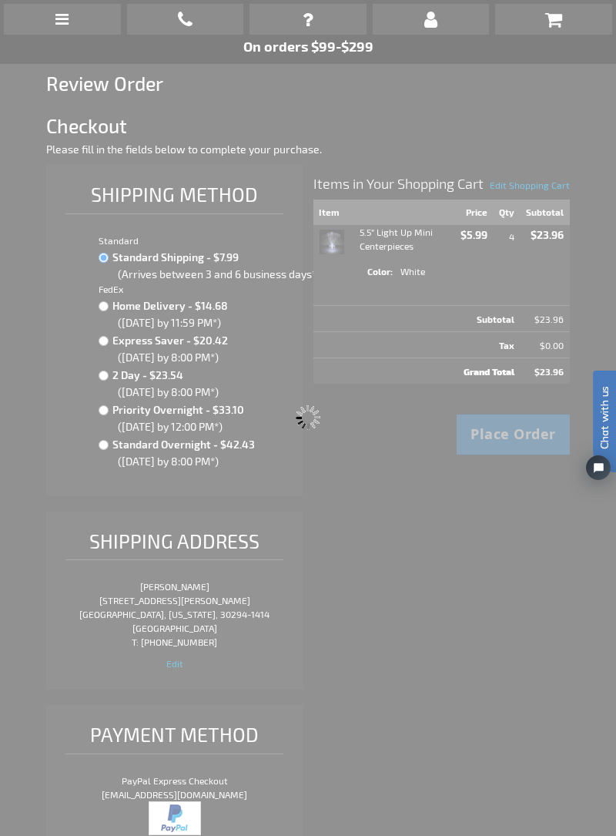
click at [108, 263] on span "Submitting order information..." at bounding box center [308, 418] width 616 height 836
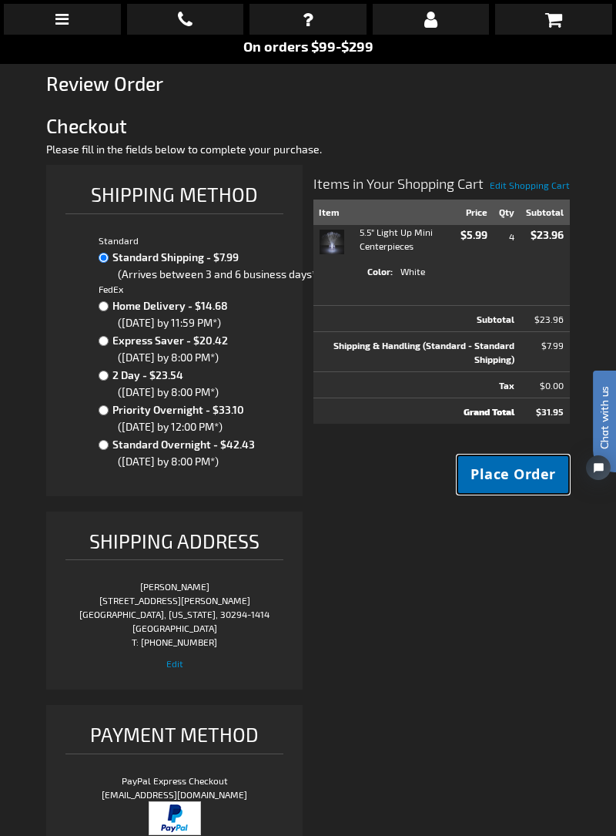
click at [504, 472] on span "Place Order" at bounding box center [513, 473] width 85 height 19
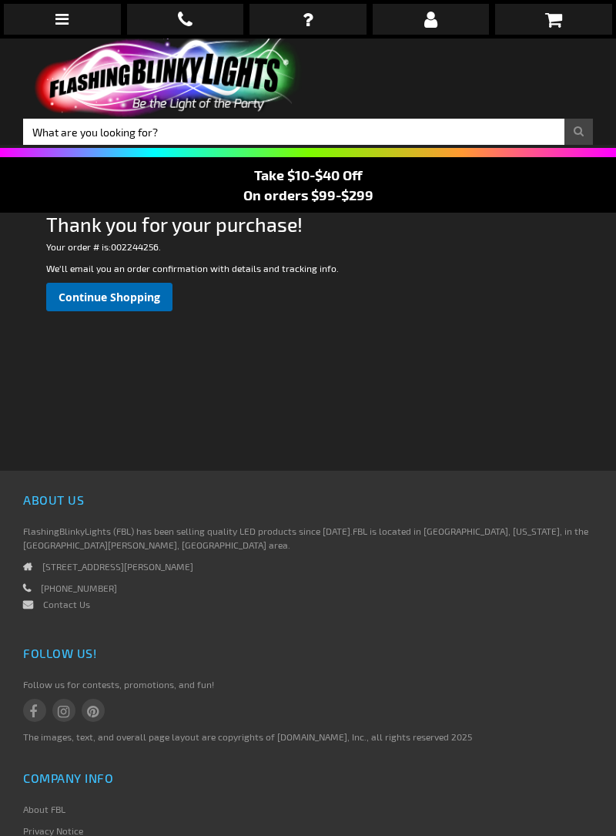
click at [132, 303] on span "Continue Shopping" at bounding box center [110, 297] width 102 height 15
